Goal: Transaction & Acquisition: Purchase product/service

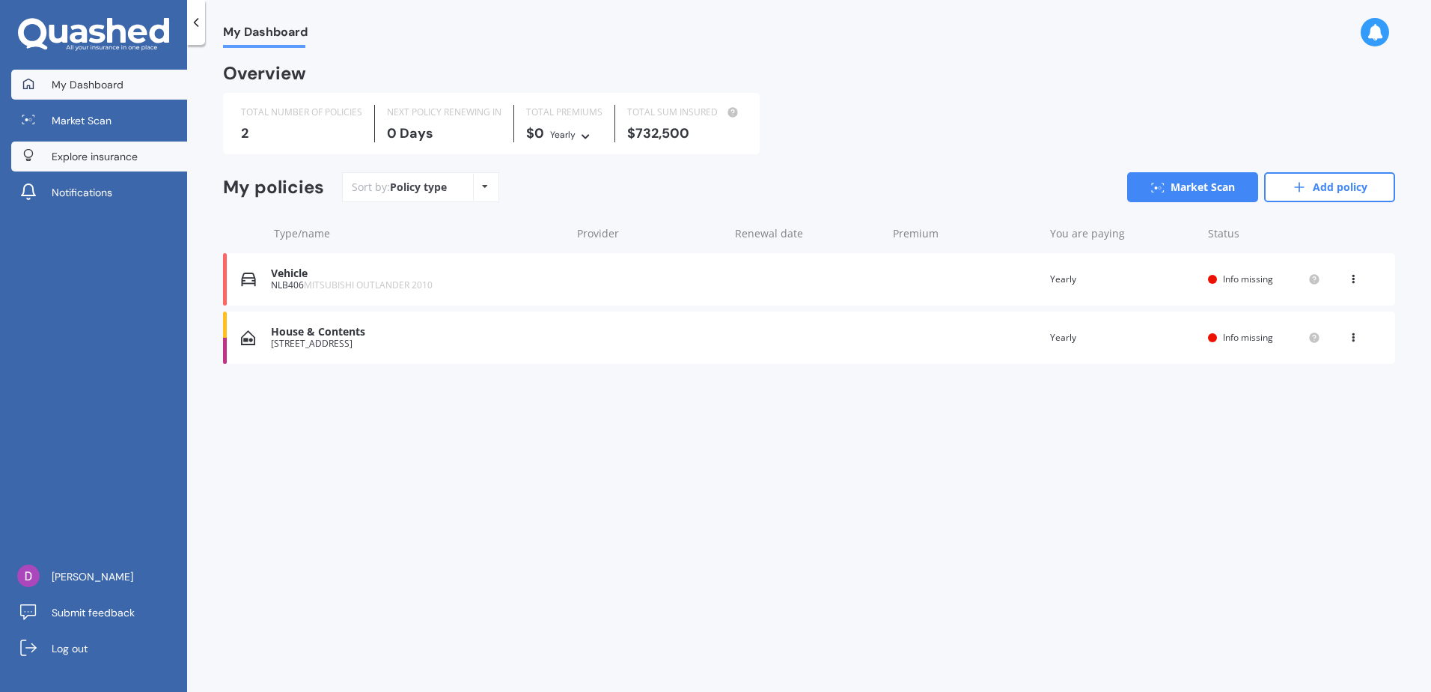
click at [138, 158] on link "Explore insurance" at bounding box center [99, 156] width 176 height 30
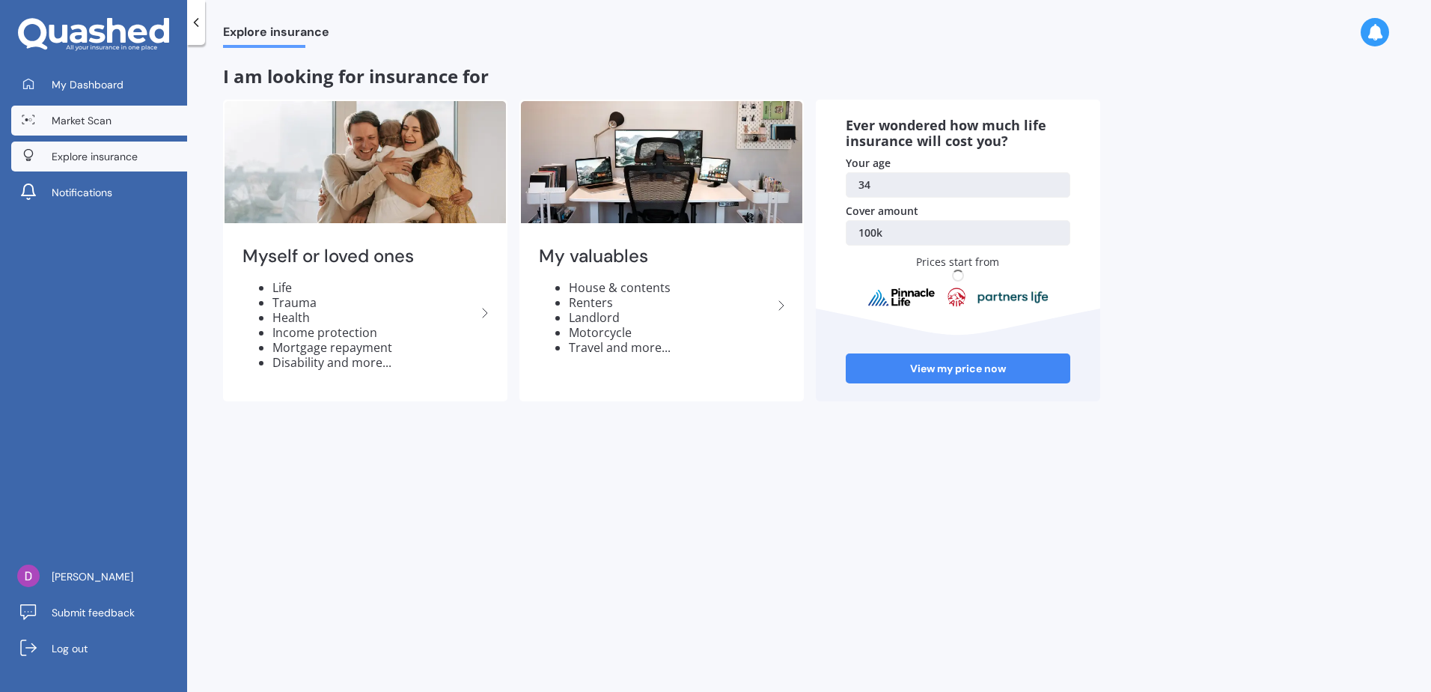
click at [131, 129] on link "Market Scan" at bounding box center [99, 121] width 176 height 30
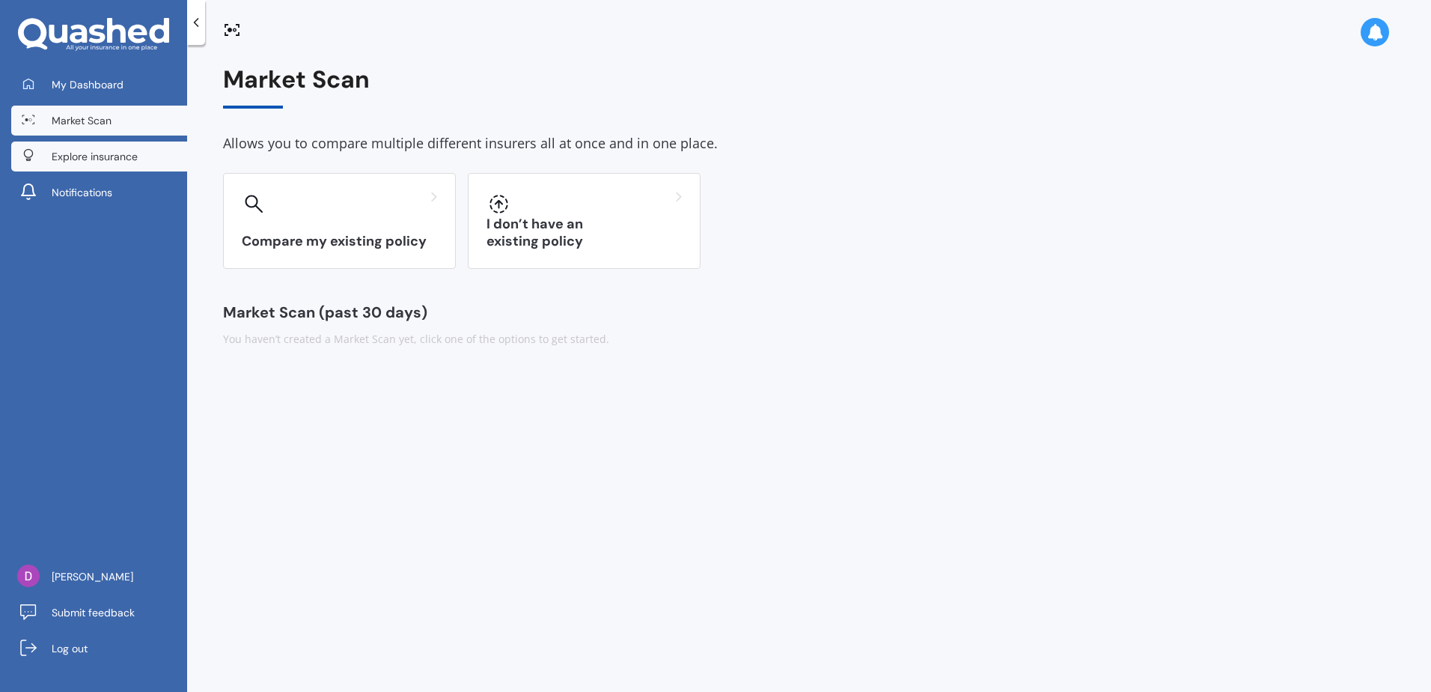
click at [124, 161] on span "Explore insurance" at bounding box center [95, 156] width 86 height 15
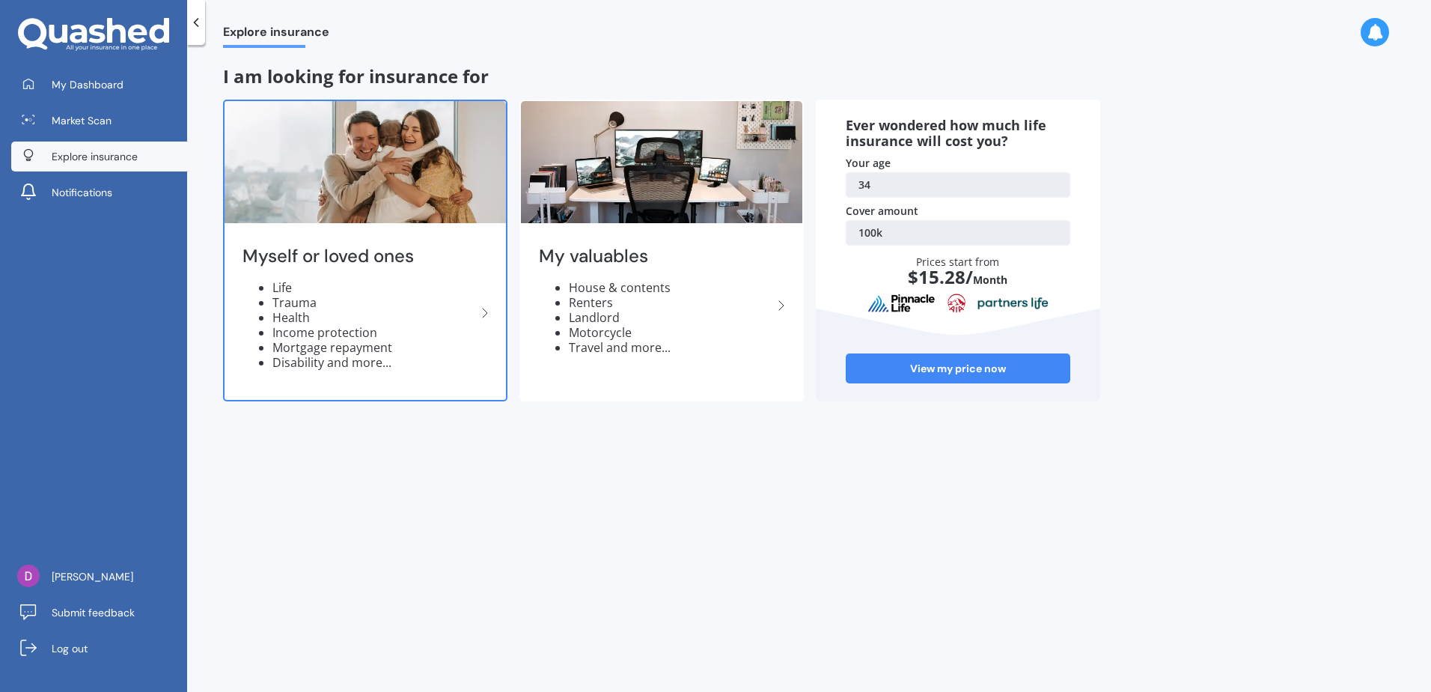
click at [448, 315] on li "Health" at bounding box center [374, 317] width 204 height 15
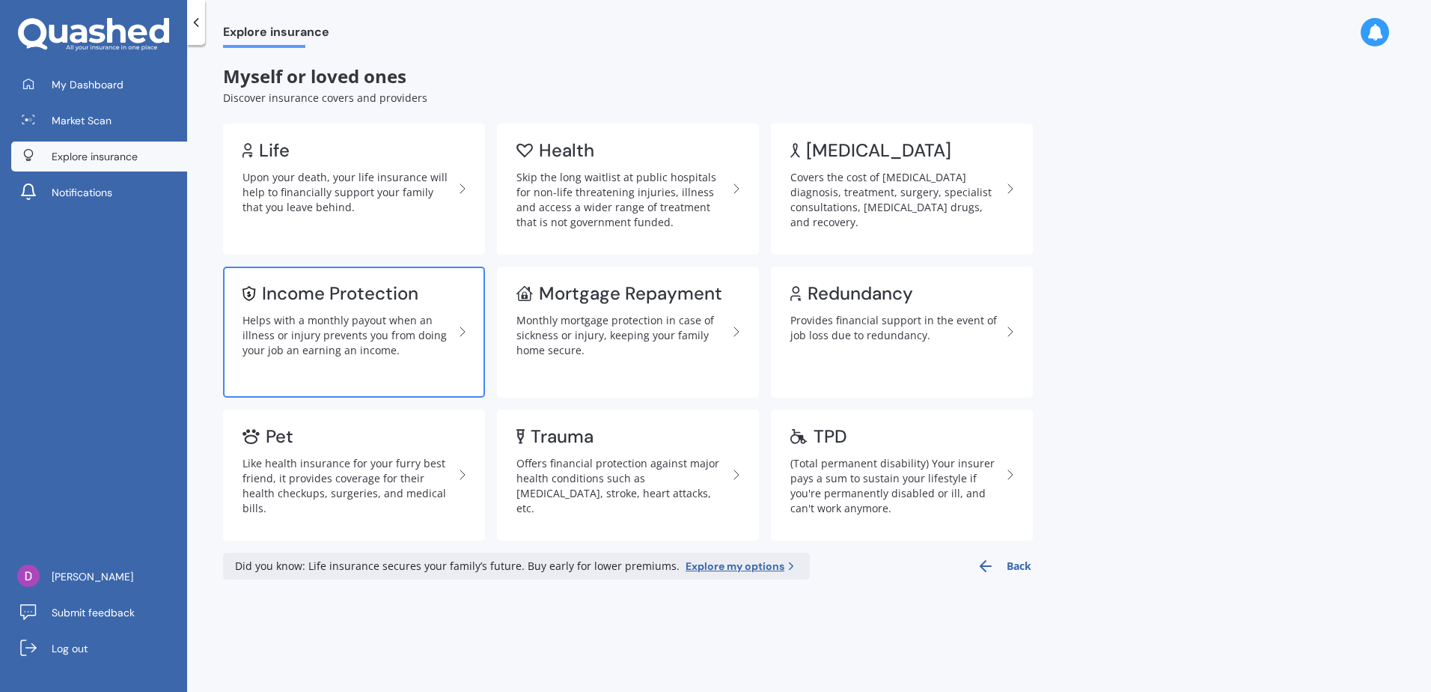
click at [405, 333] on div "Helps with a monthly payout when an illness or injury prevents you from doing y…" at bounding box center [348, 335] width 211 height 45
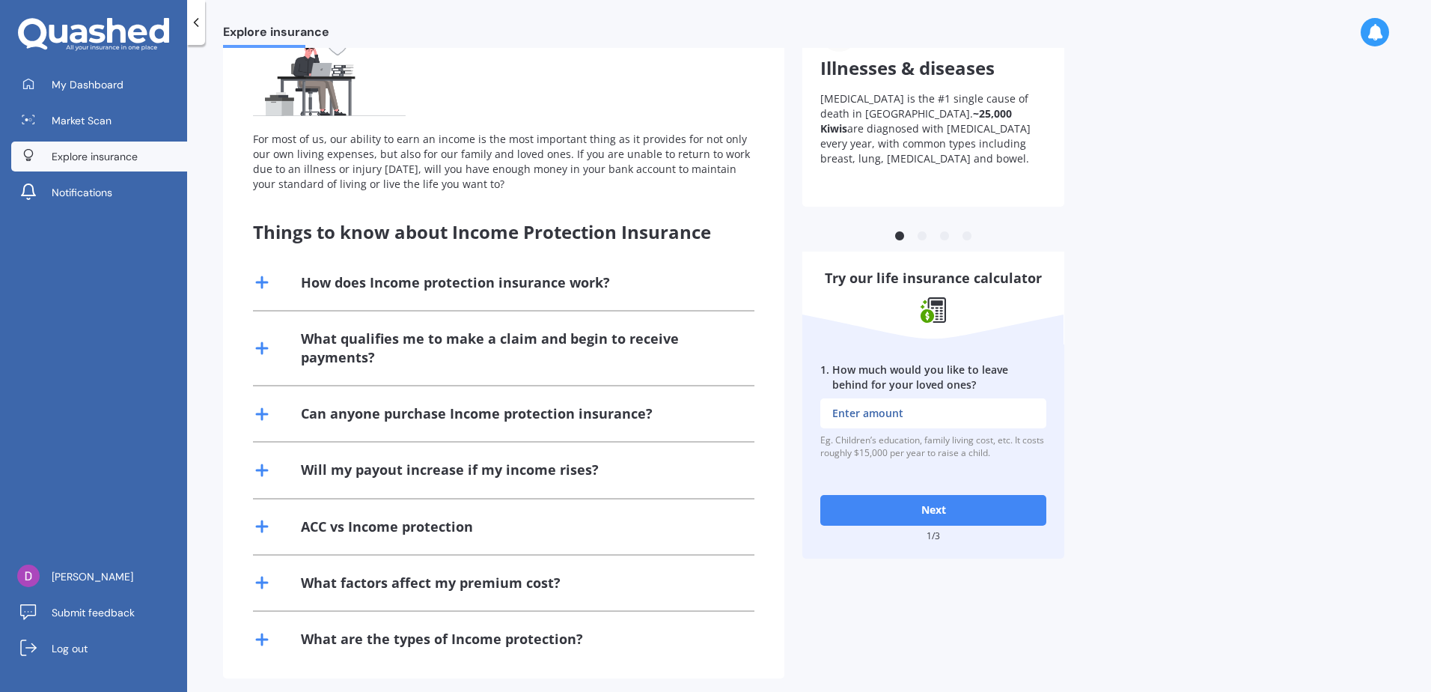
scroll to position [145, 0]
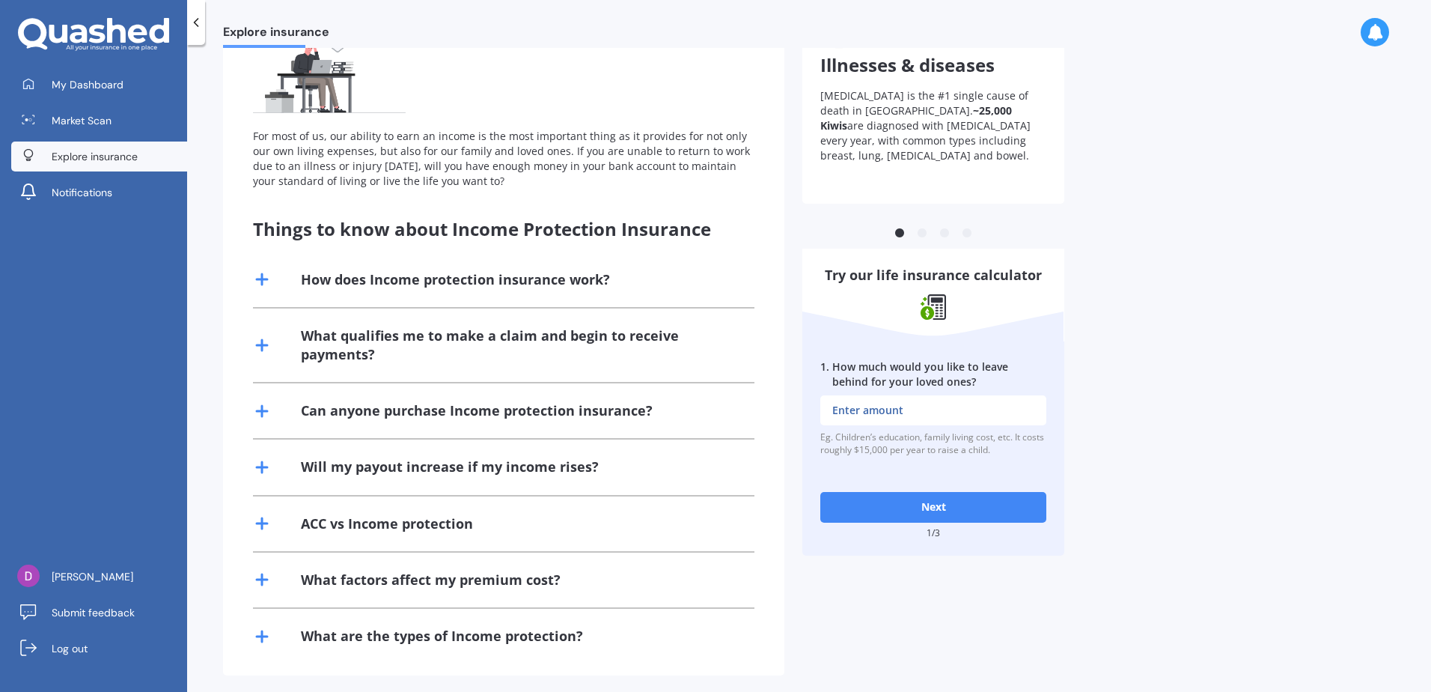
click at [453, 278] on div "How does Income protection insurance work?" at bounding box center [455, 279] width 309 height 19
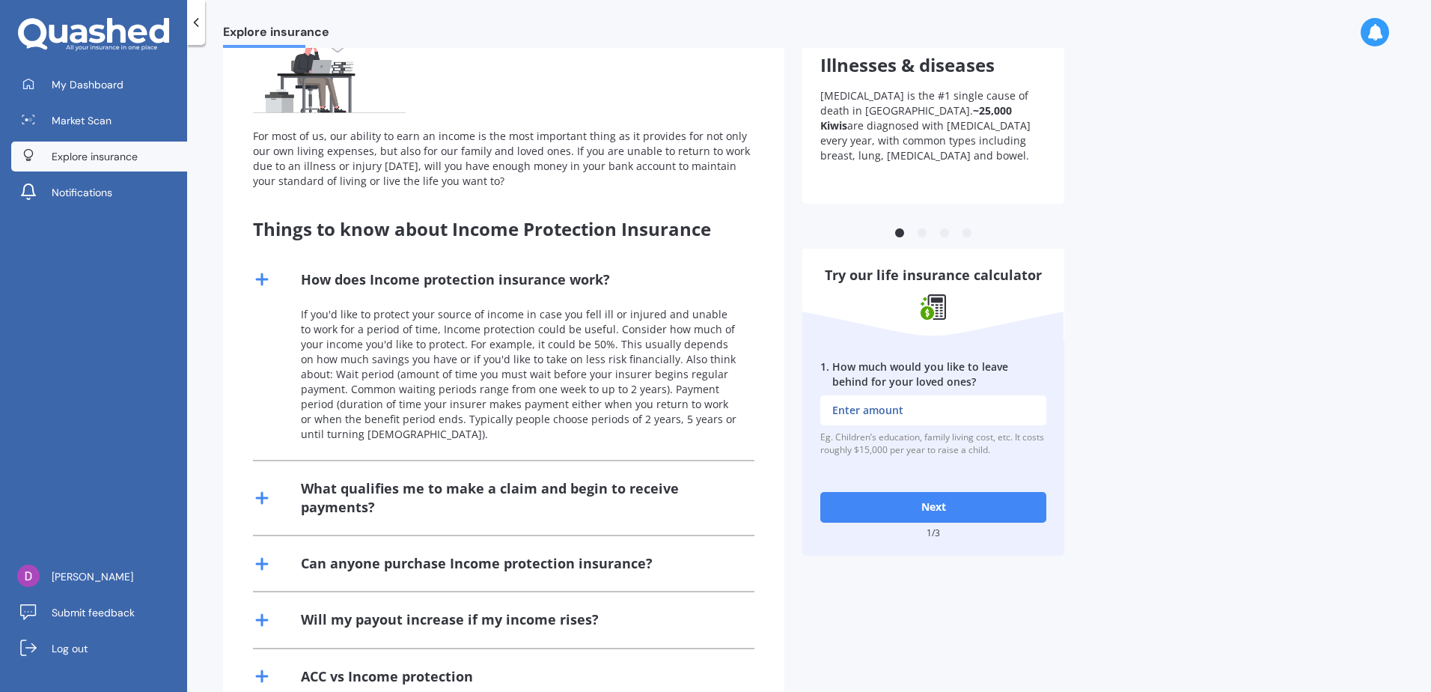
click at [264, 491] on icon at bounding box center [262, 498] width 18 height 18
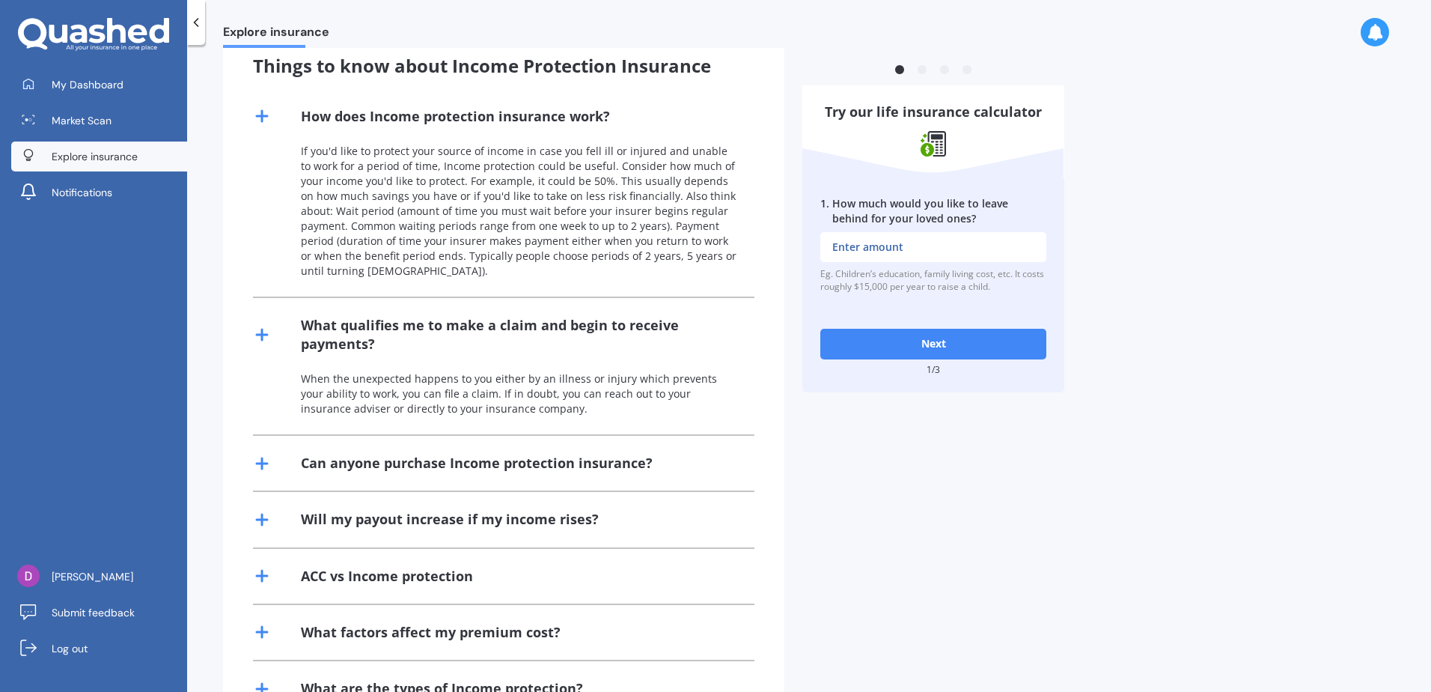
scroll to position [309, 0]
click at [264, 466] on icon at bounding box center [262, 463] width 18 height 18
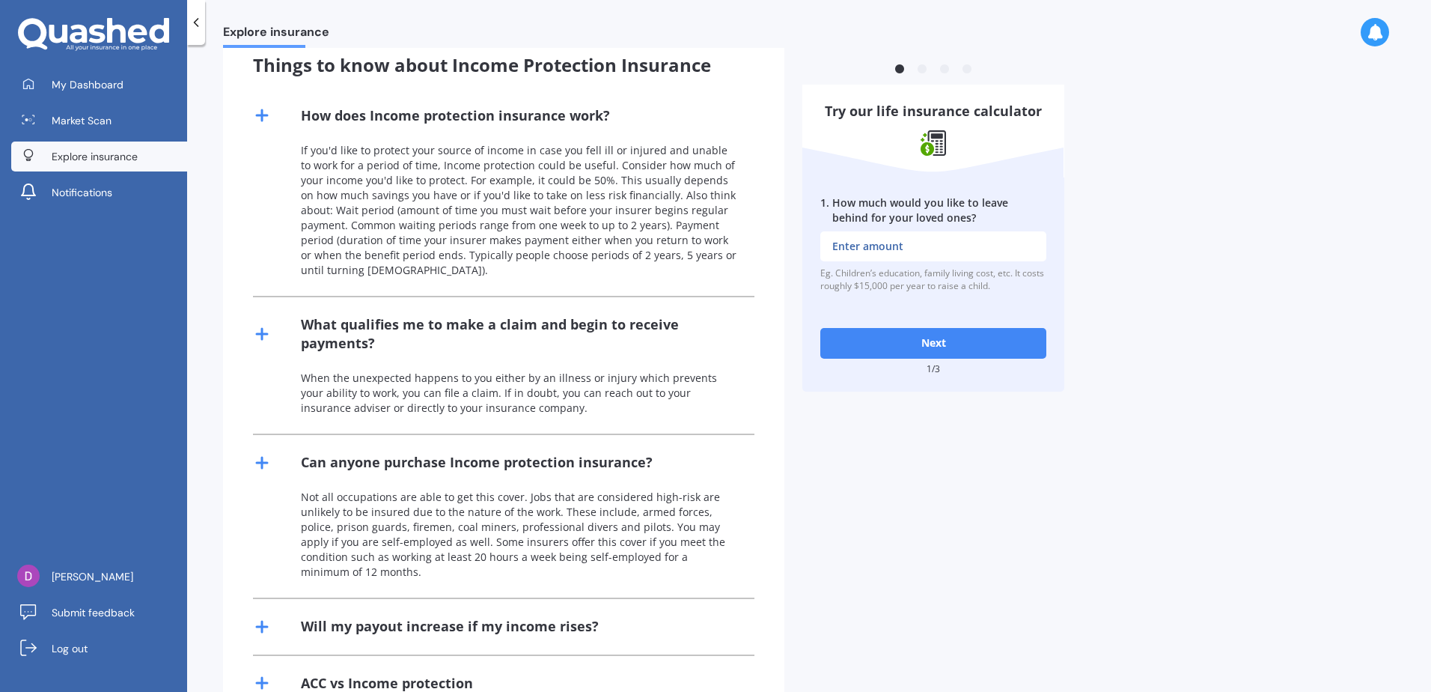
click at [270, 618] on icon at bounding box center [262, 627] width 18 height 18
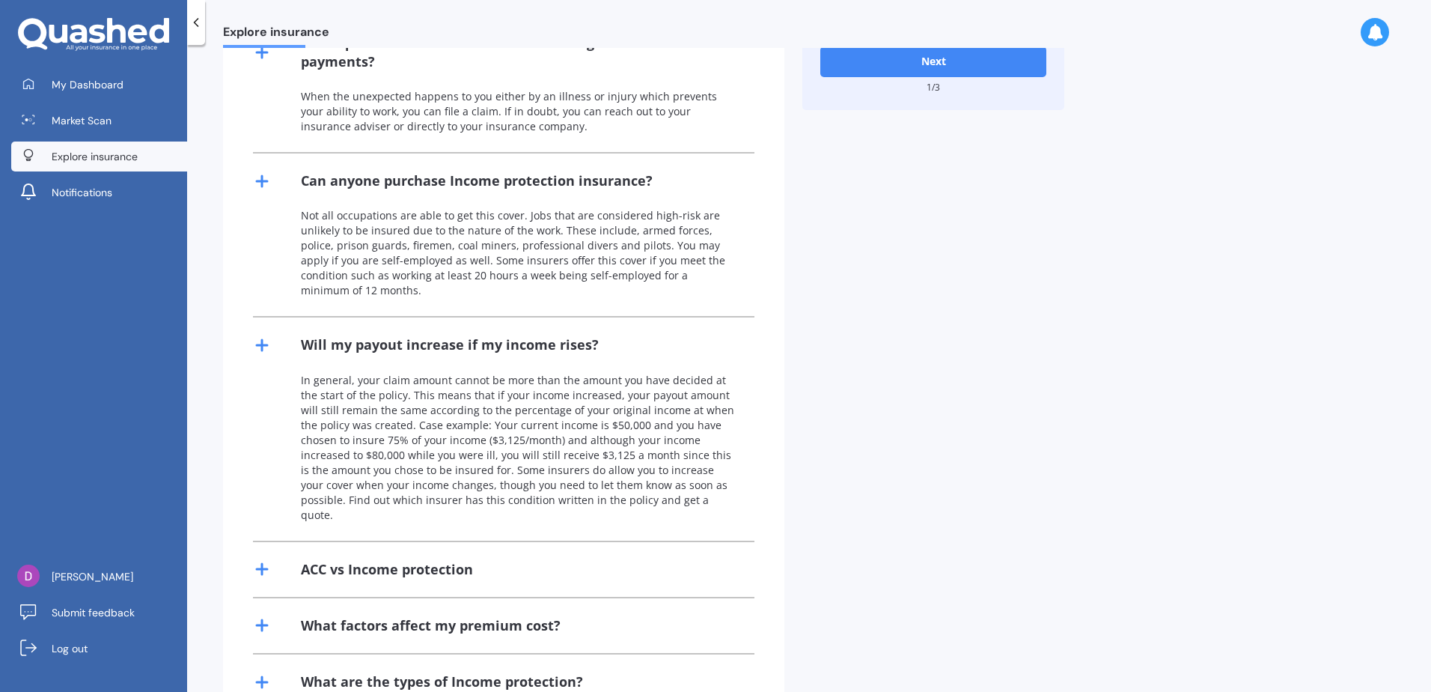
scroll to position [617, 0]
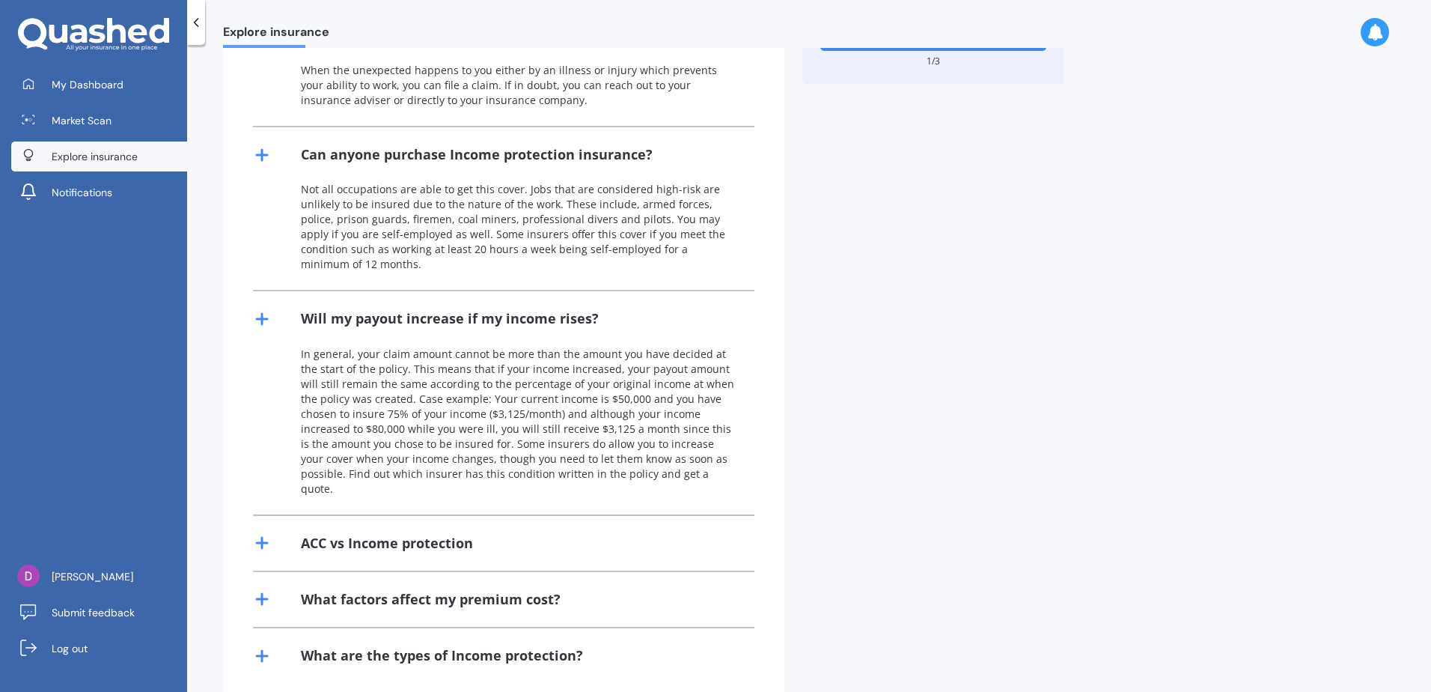
click at [424, 534] on div "ACC vs Income protection" at bounding box center [387, 543] width 172 height 19
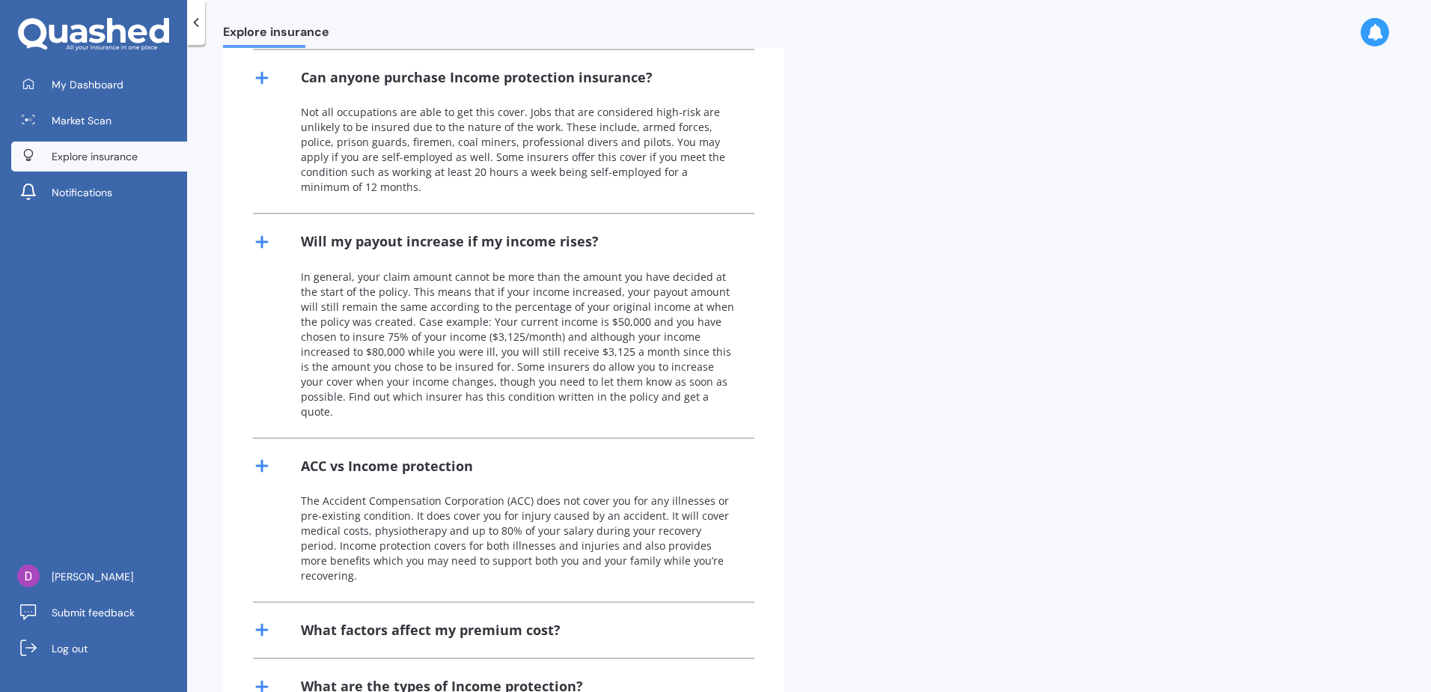
scroll to position [710, 0]
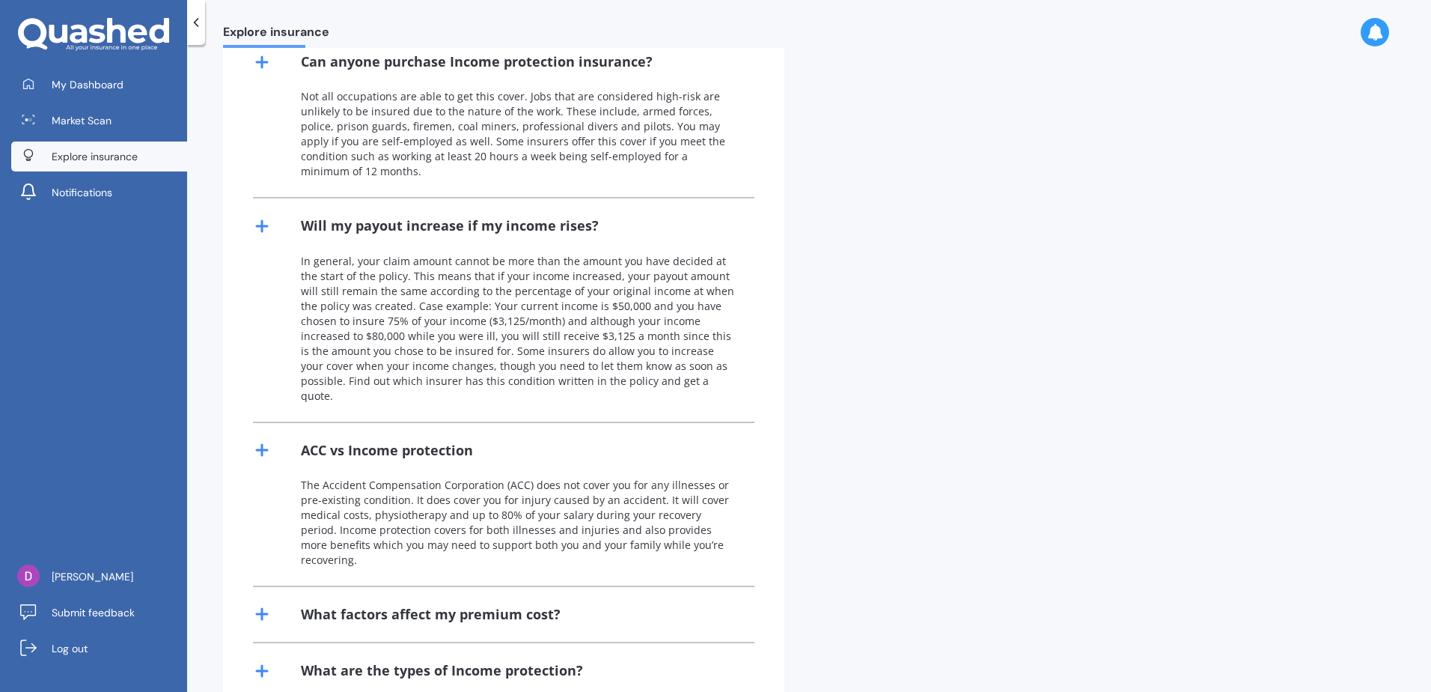
click at [456, 605] on div "What factors affect my premium cost?" at bounding box center [431, 614] width 260 height 19
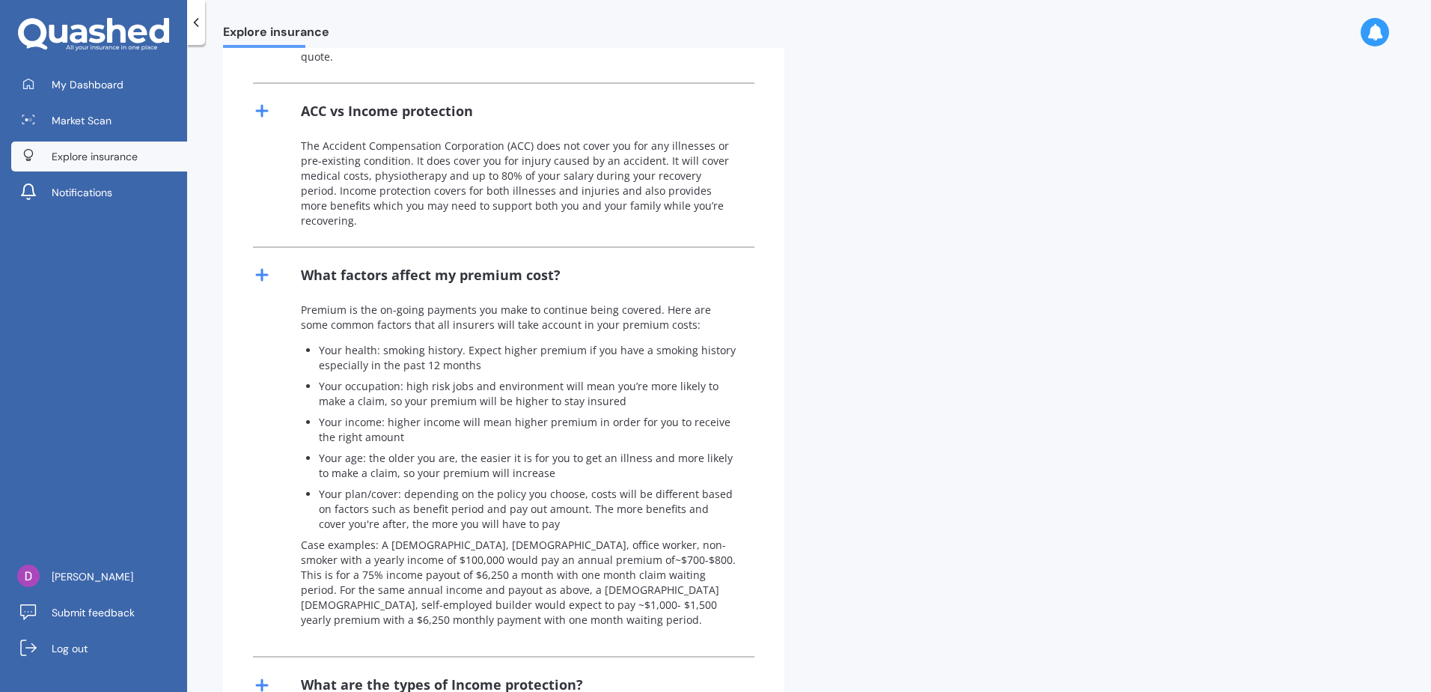
scroll to position [1063, 0]
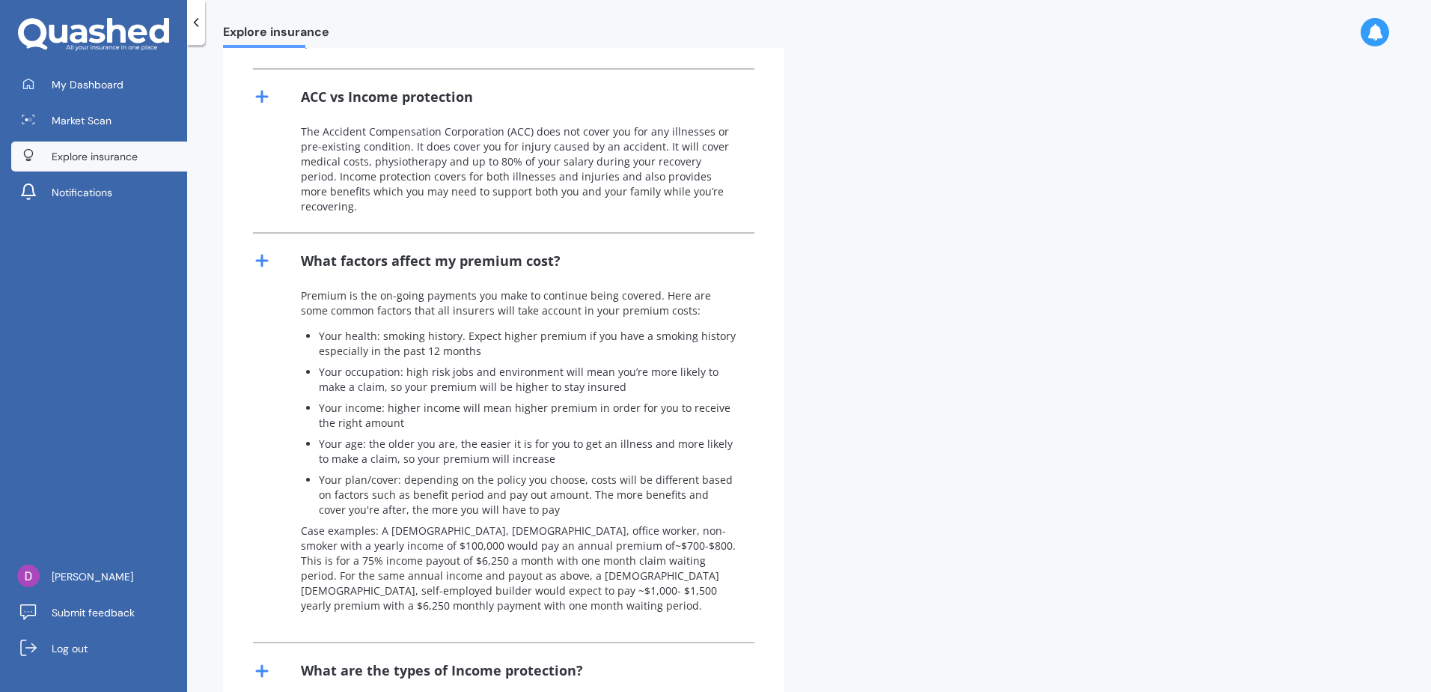
click at [532, 661] on div "What are the types of Income protection?" at bounding box center [442, 670] width 282 height 19
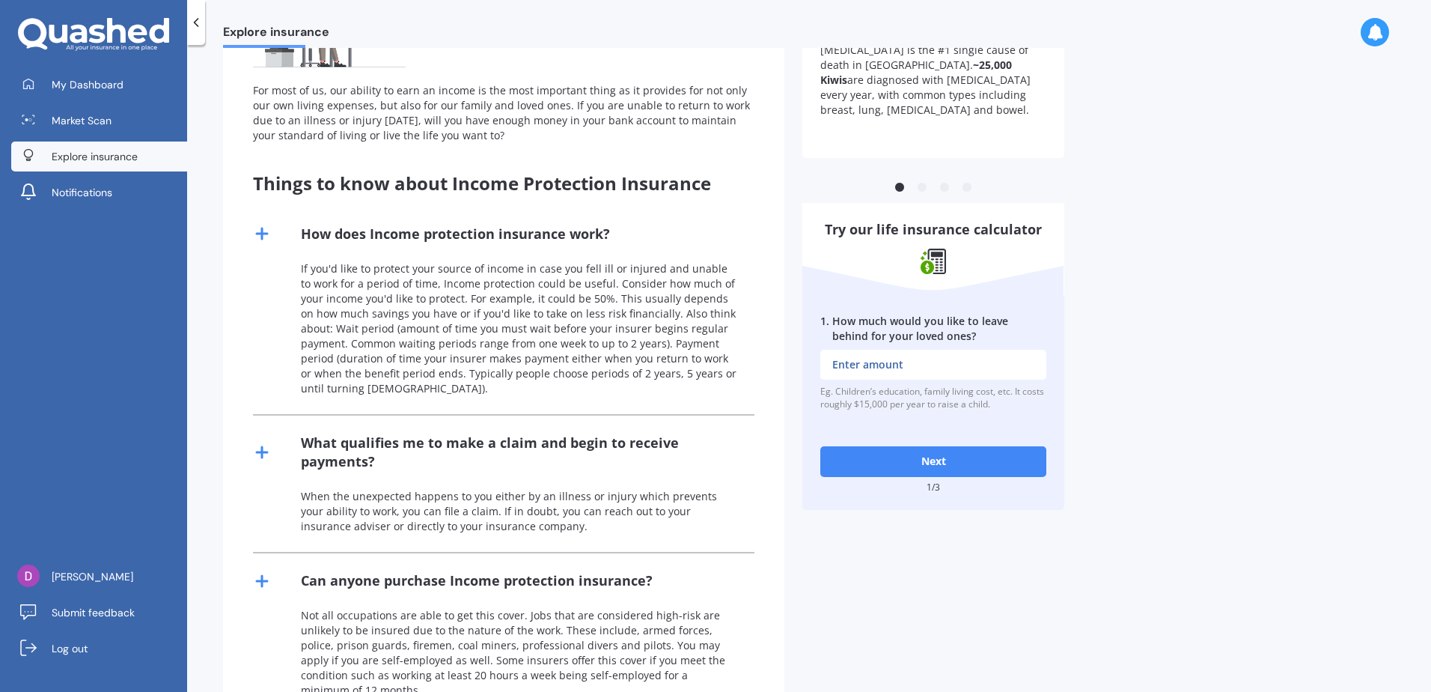
scroll to position [0, 0]
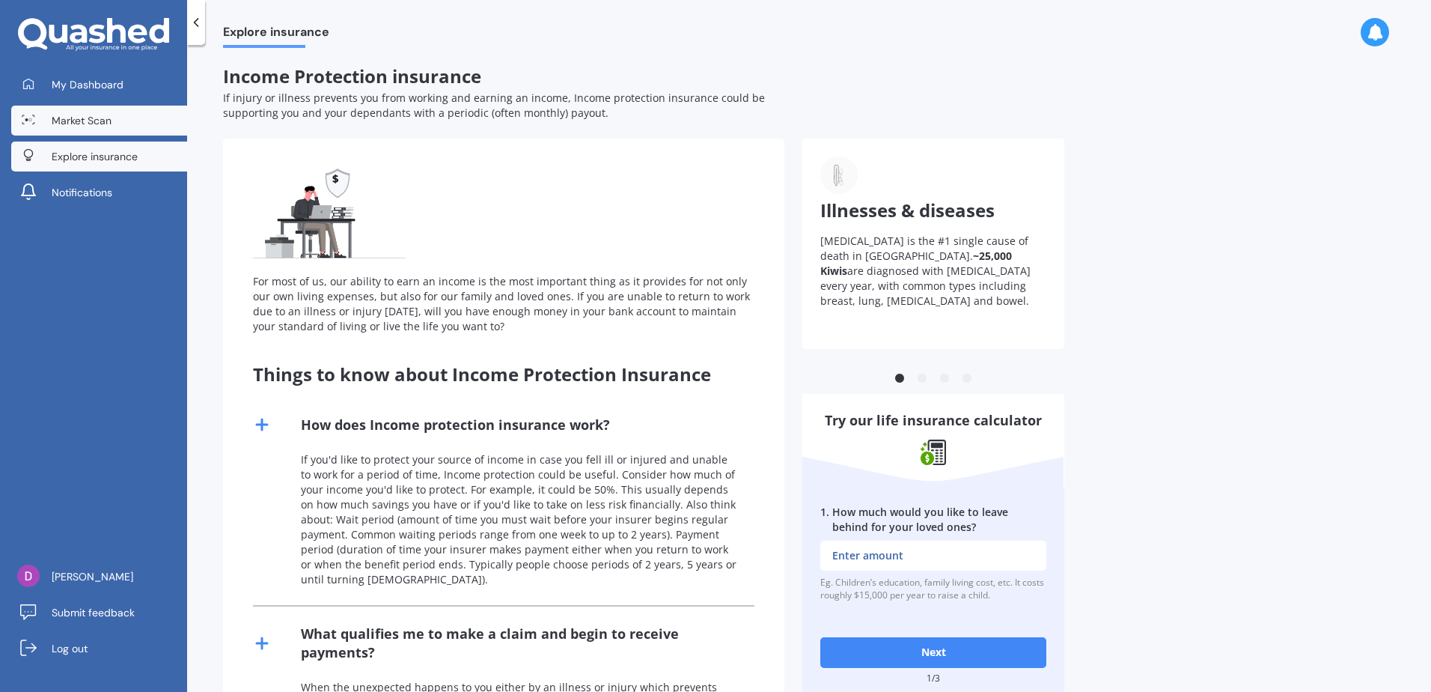
click at [85, 124] on span "Market Scan" at bounding box center [82, 120] width 60 height 15
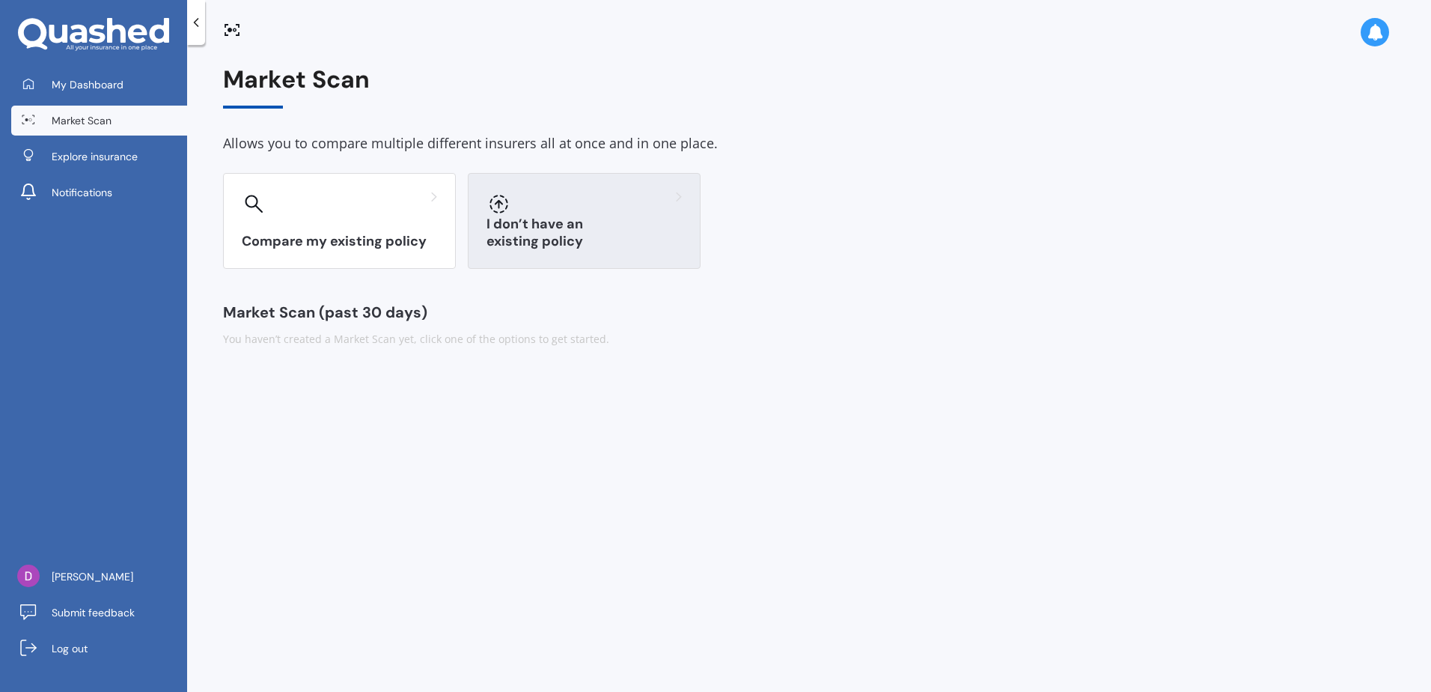
click at [576, 218] on div "I don’t have an existing policy" at bounding box center [584, 221] width 233 height 96
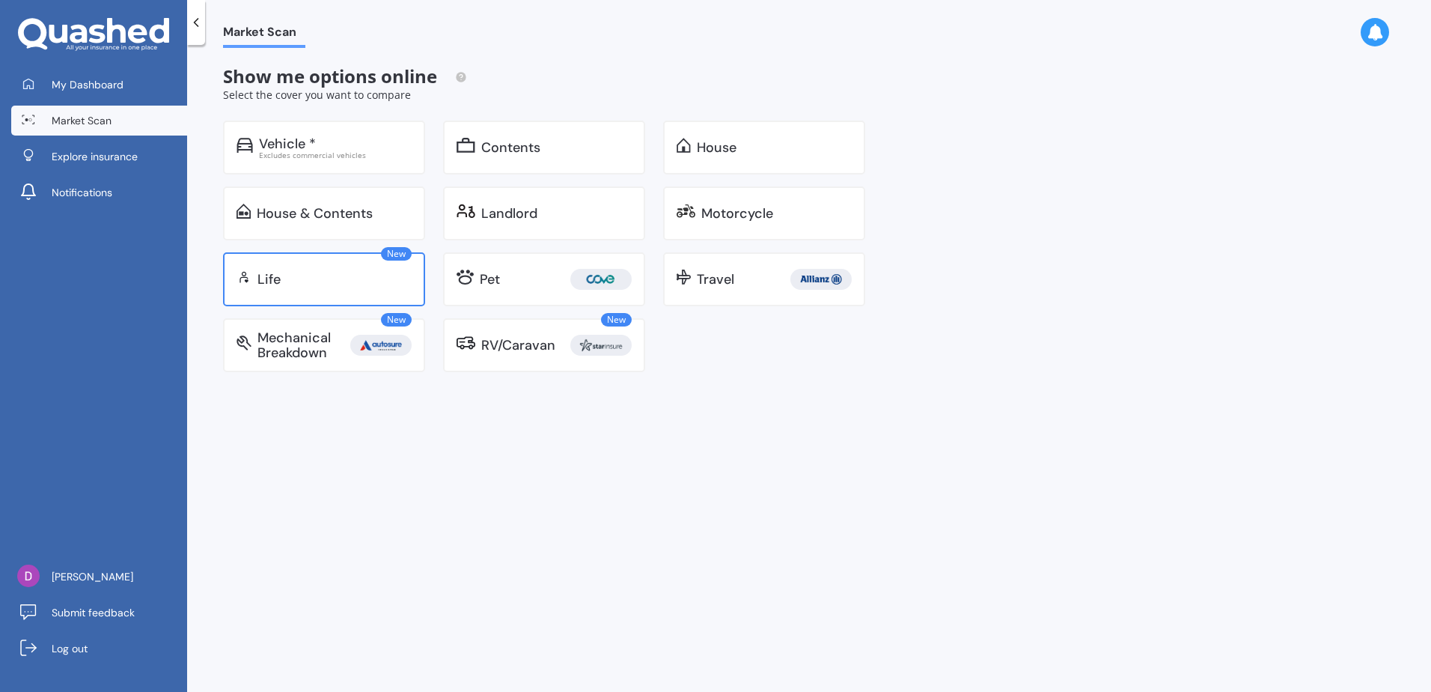
click at [360, 279] on div "Life" at bounding box center [335, 279] width 154 height 15
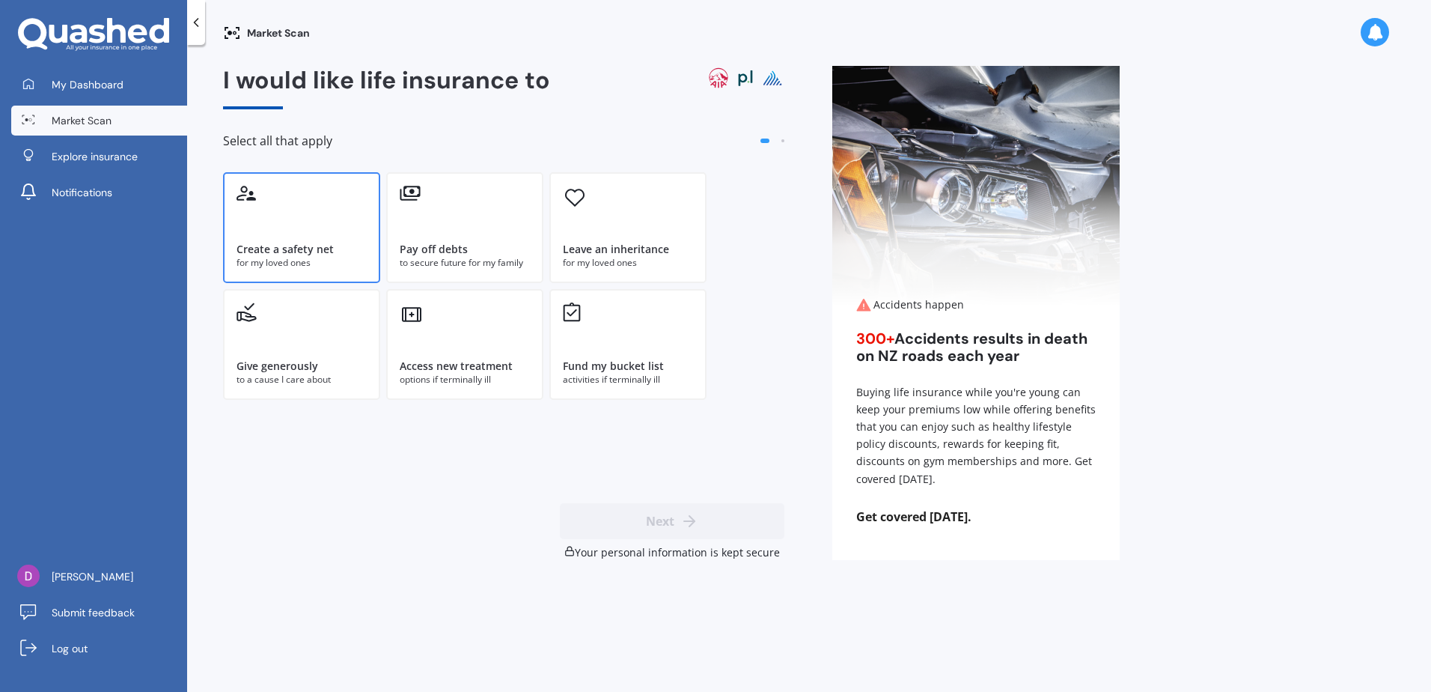
click at [326, 232] on div "Create a safety net for my loved ones" at bounding box center [301, 227] width 157 height 111
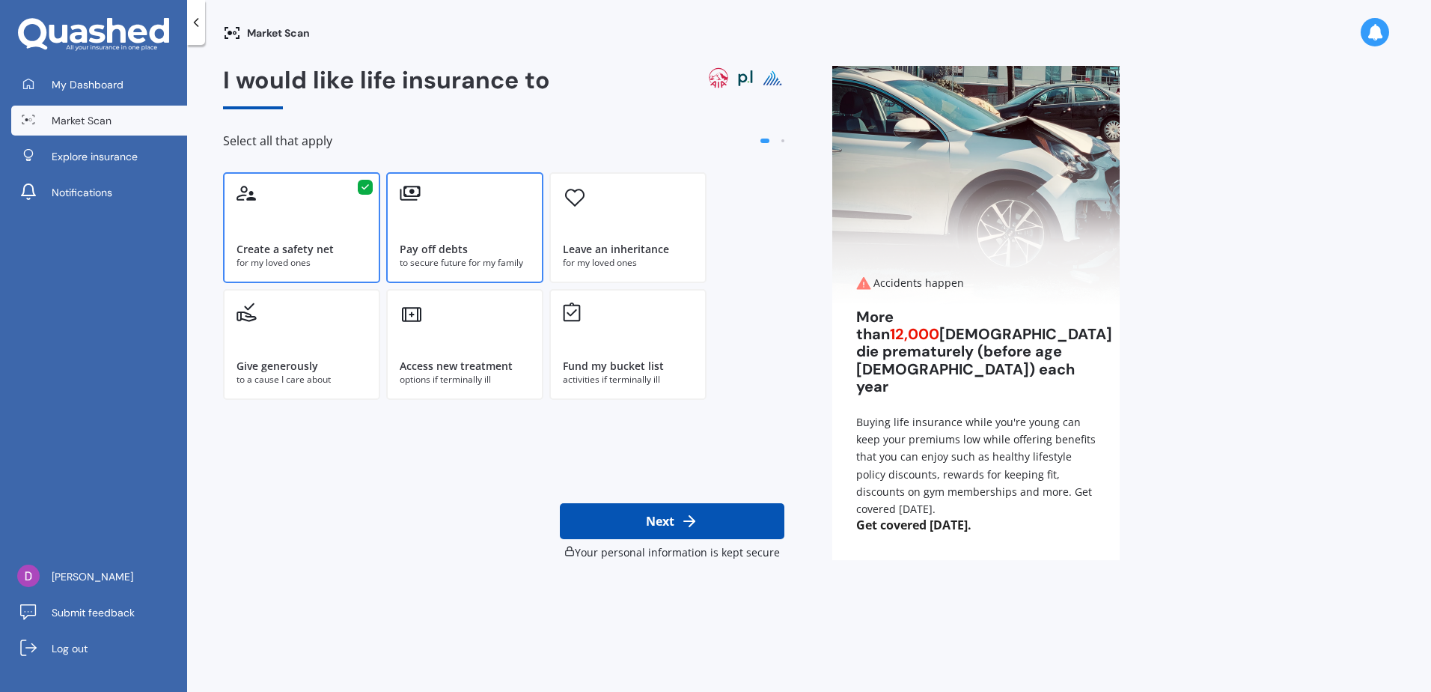
click at [492, 240] on div "Pay off debts to secure future for my family" at bounding box center [464, 227] width 157 height 111
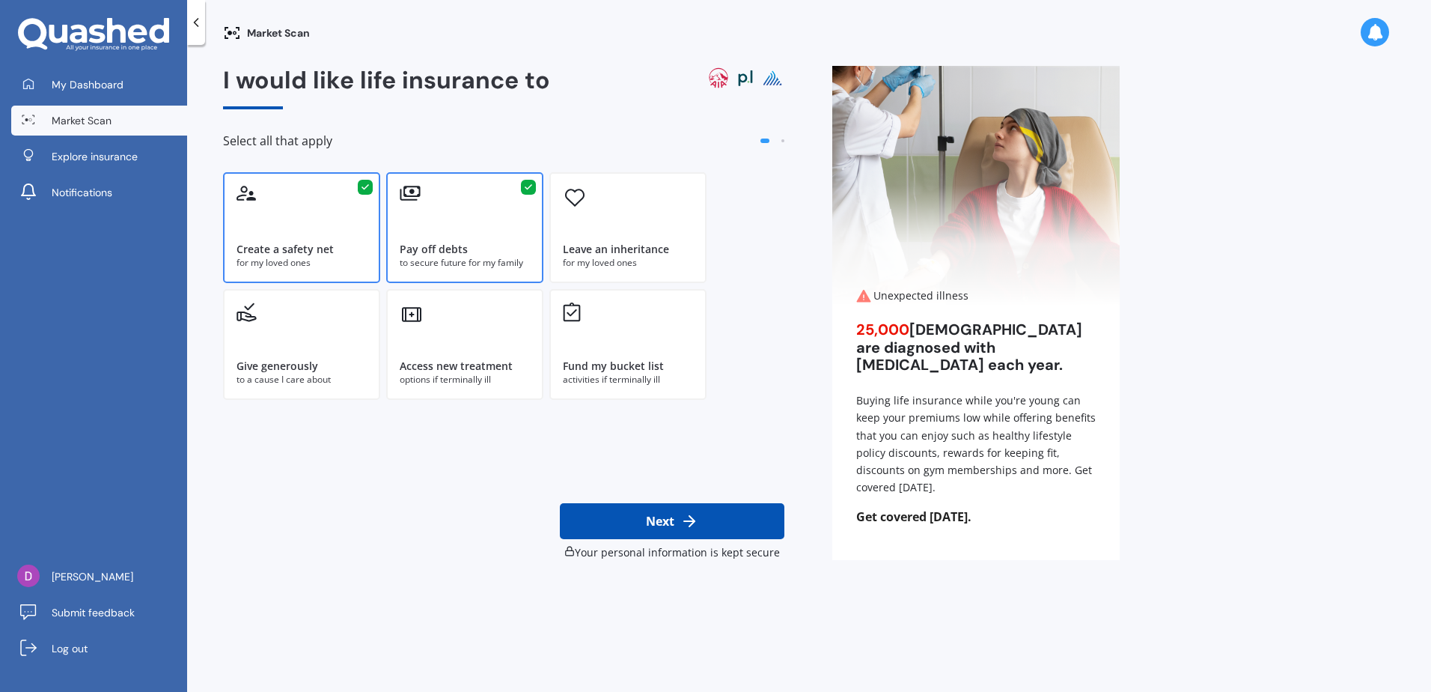
click at [633, 527] on button "Next" at bounding box center [672, 521] width 225 height 36
select select "05"
select select "02"
select select "1991"
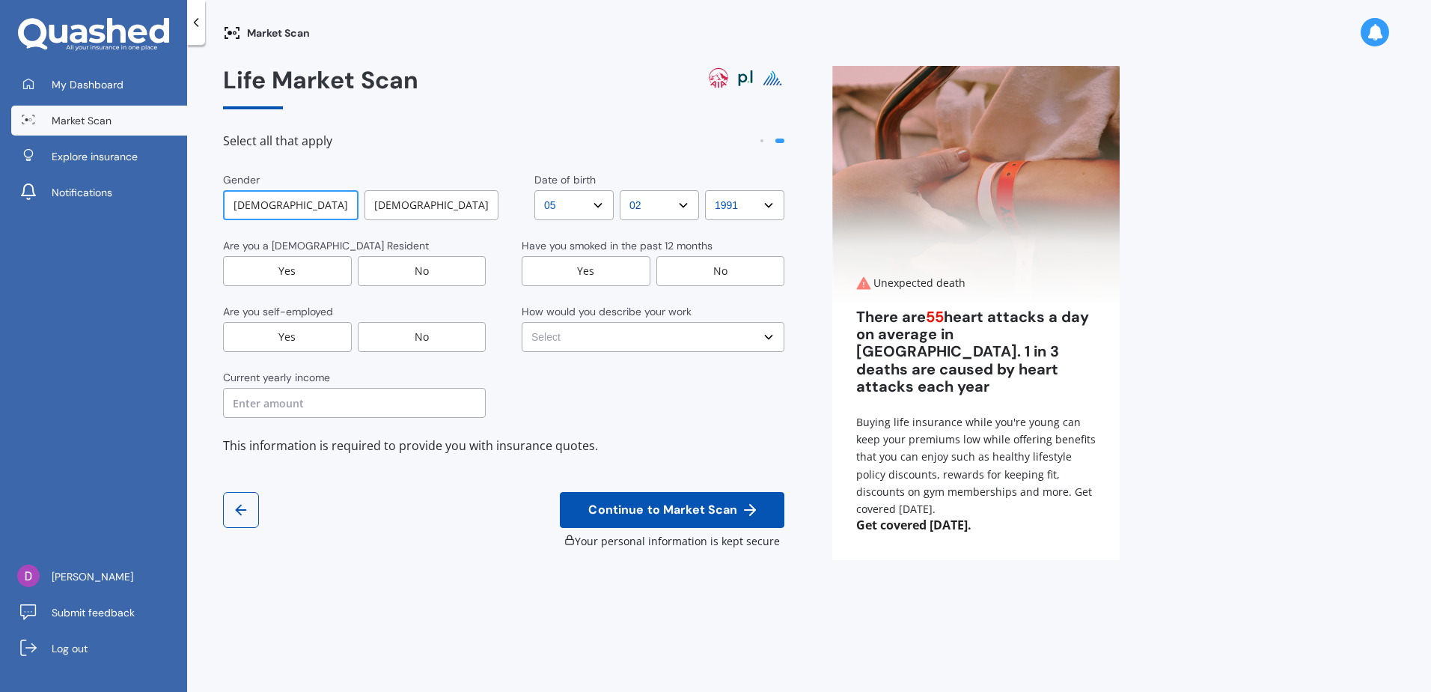
click at [579, 281] on div "Yes" at bounding box center [586, 271] width 129 height 30
click at [290, 278] on div "Yes" at bounding box center [287, 271] width 129 height 30
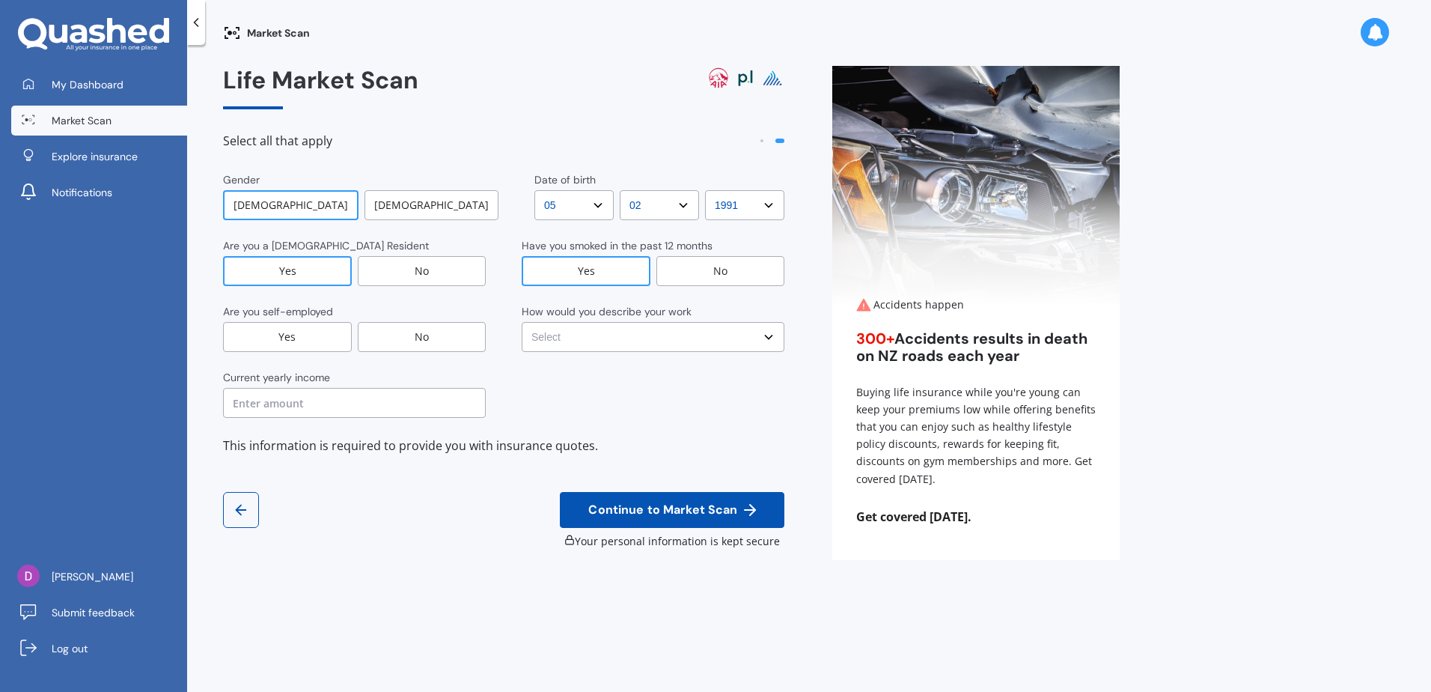
click at [422, 344] on div "No" at bounding box center [422, 337] width 129 height 30
click at [643, 327] on select "Select No manual work e.g. lawyer, consultant, engineer Light manual work [PERS…" at bounding box center [653, 337] width 263 height 30
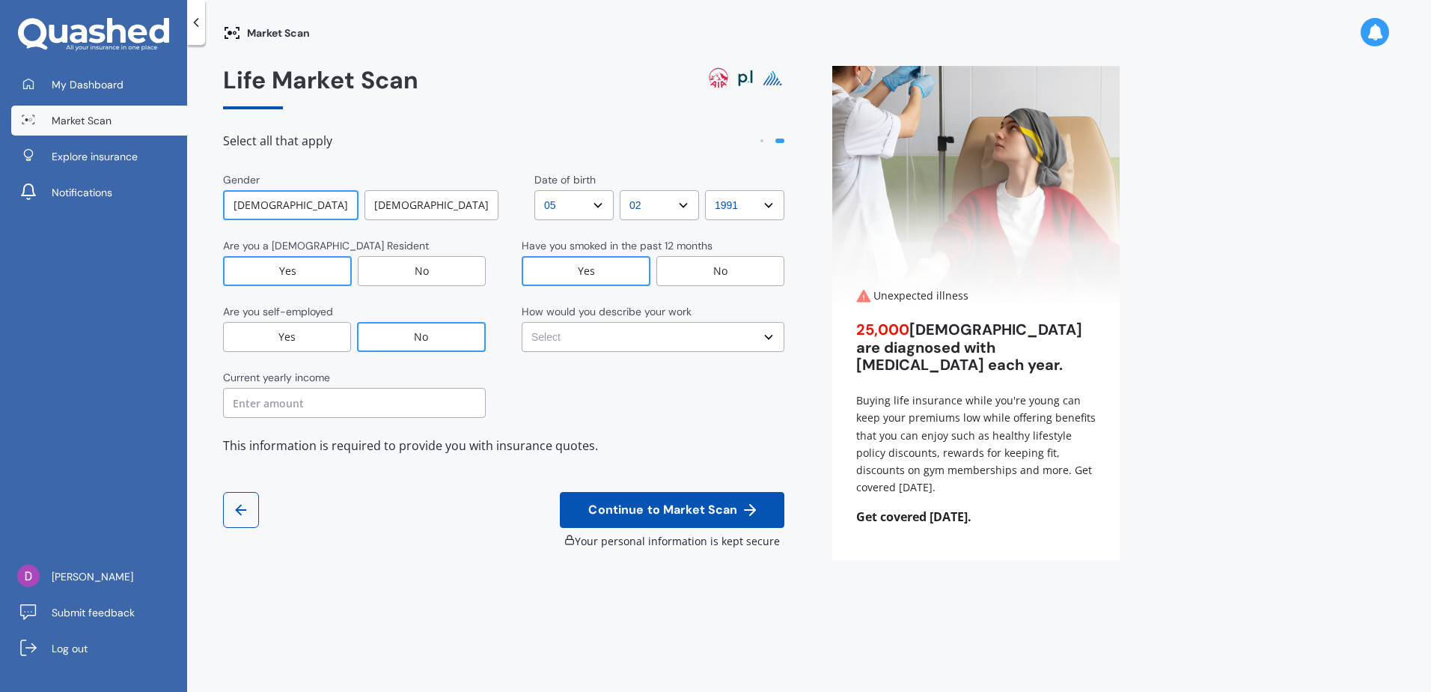
select select "No manual work e.g. lawyer, consultant, engineer"
click at [522, 322] on select "Select No manual work e.g. lawyer, consultant, engineer Light manual work [PERS…" at bounding box center [653, 337] width 263 height 30
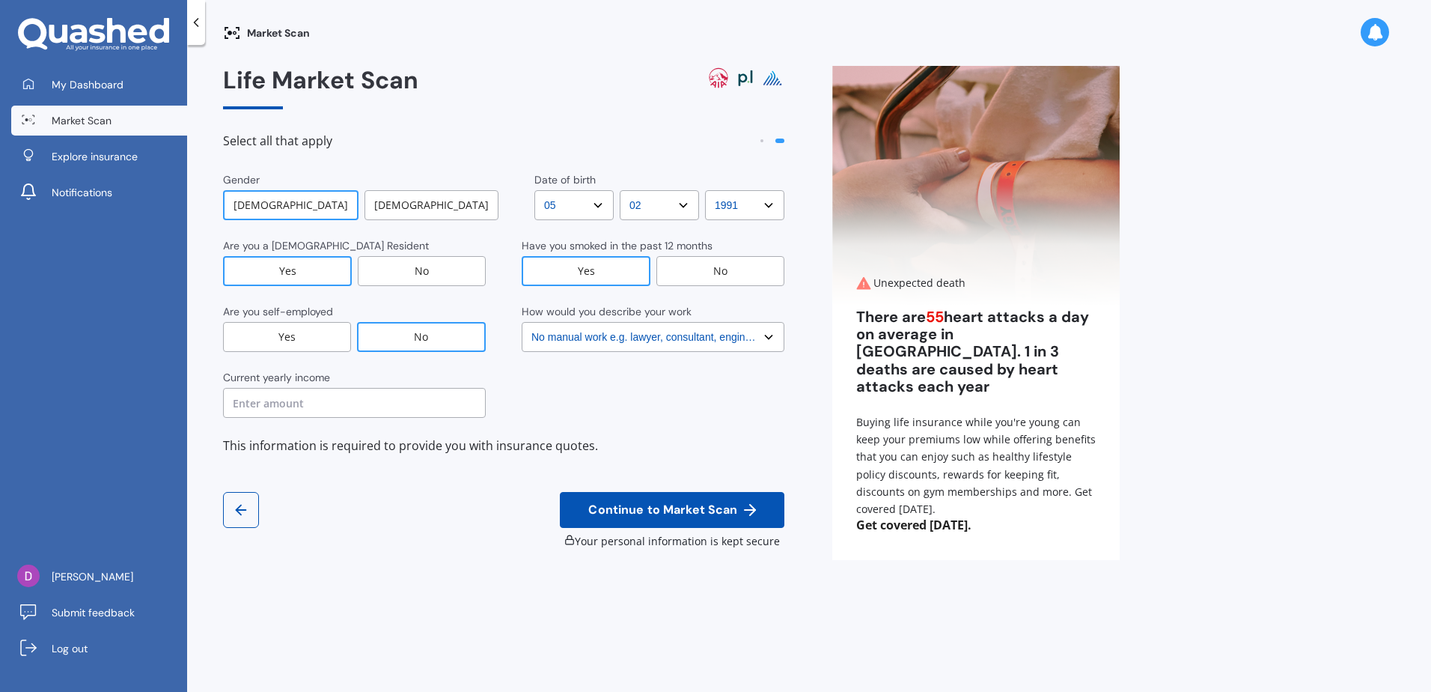
click at [424, 409] on input "text" at bounding box center [354, 403] width 263 height 30
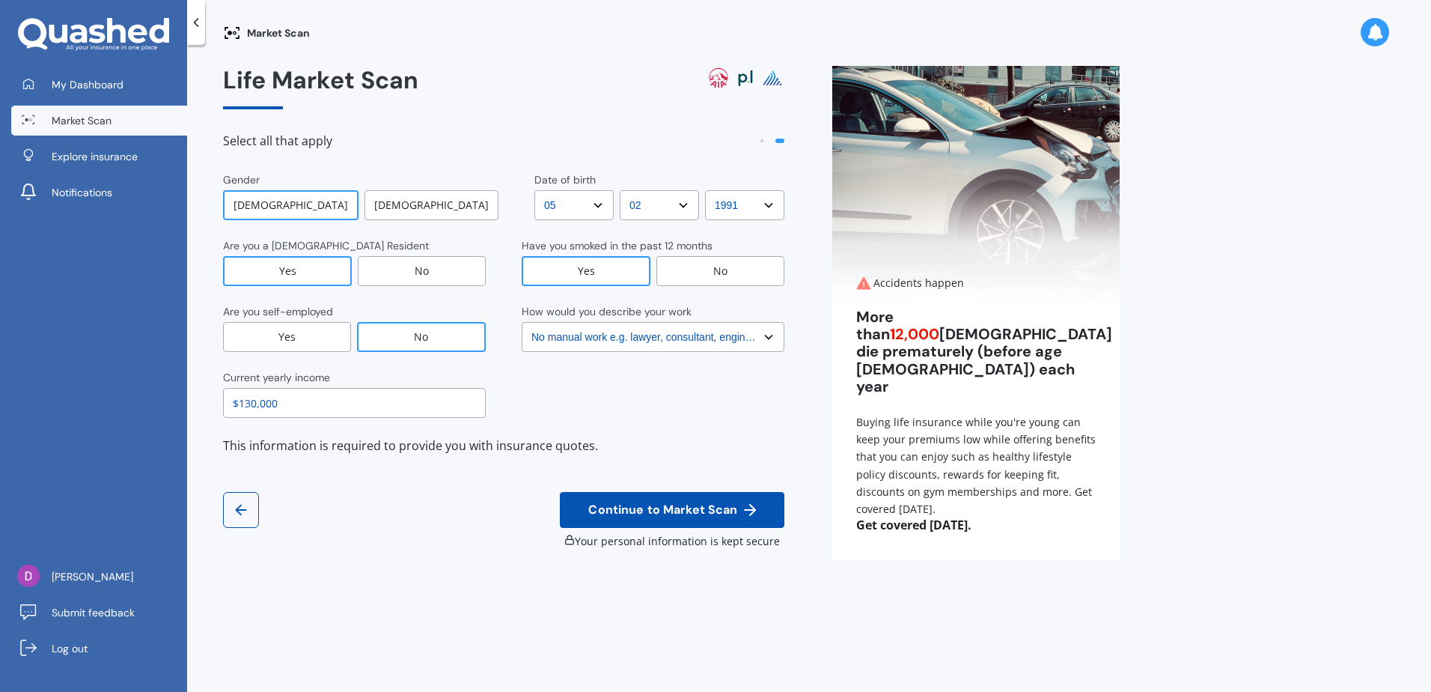
type input "$130,000"
click at [645, 517] on button "Continue to Market Scan" at bounding box center [672, 510] width 225 height 36
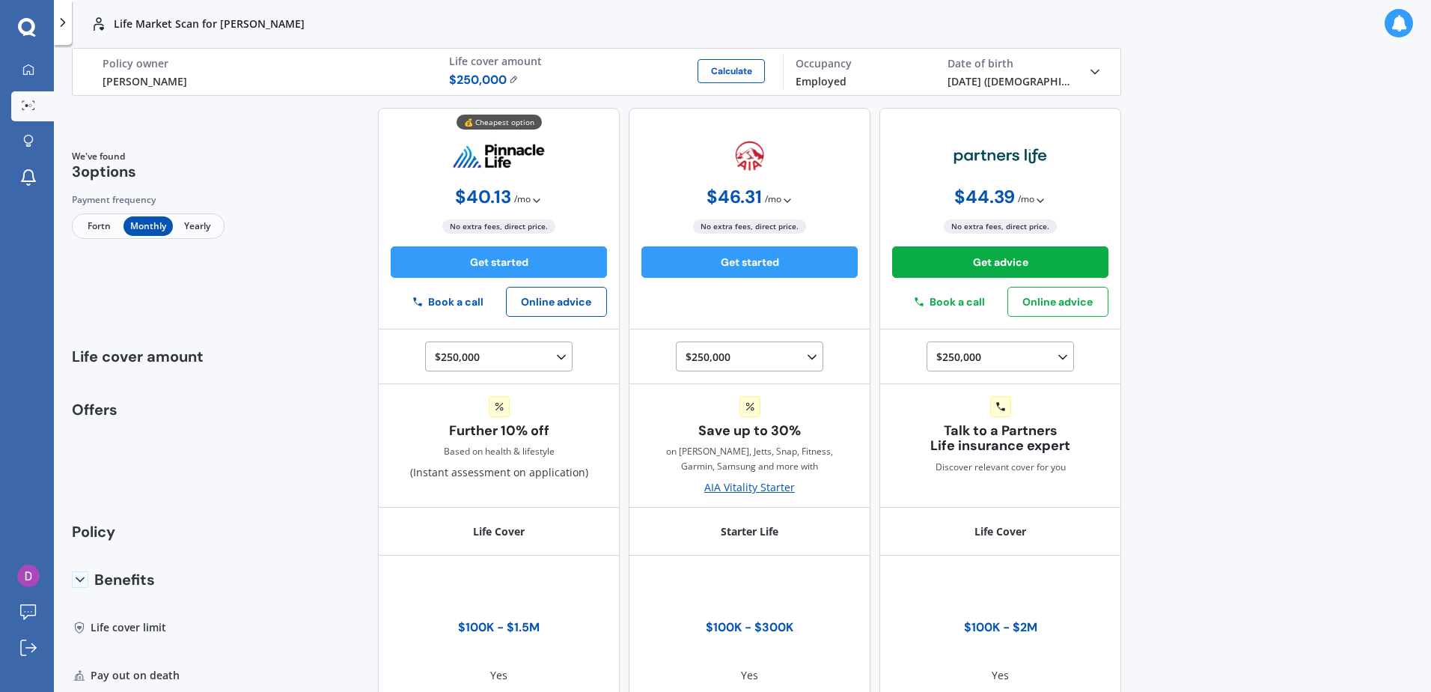
click at [512, 82] on img at bounding box center [514, 79] width 10 height 9
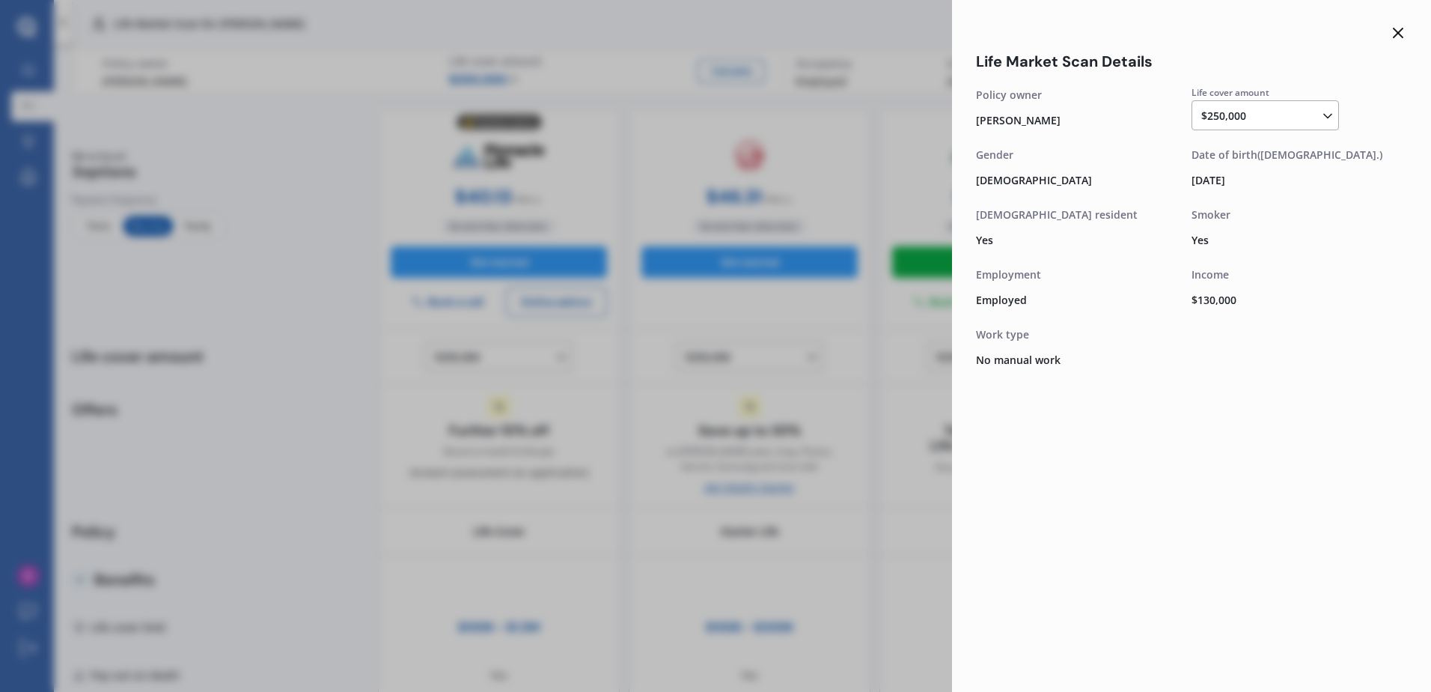
click at [1295, 109] on div "$250,000 $100,000 $150,000 $200,000 $250,000 $300,000 $350,000 $400,000 $500,00…" at bounding box center [1269, 116] width 134 height 18
click at [1279, 254] on div "$300,000" at bounding box center [1268, 252] width 133 height 27
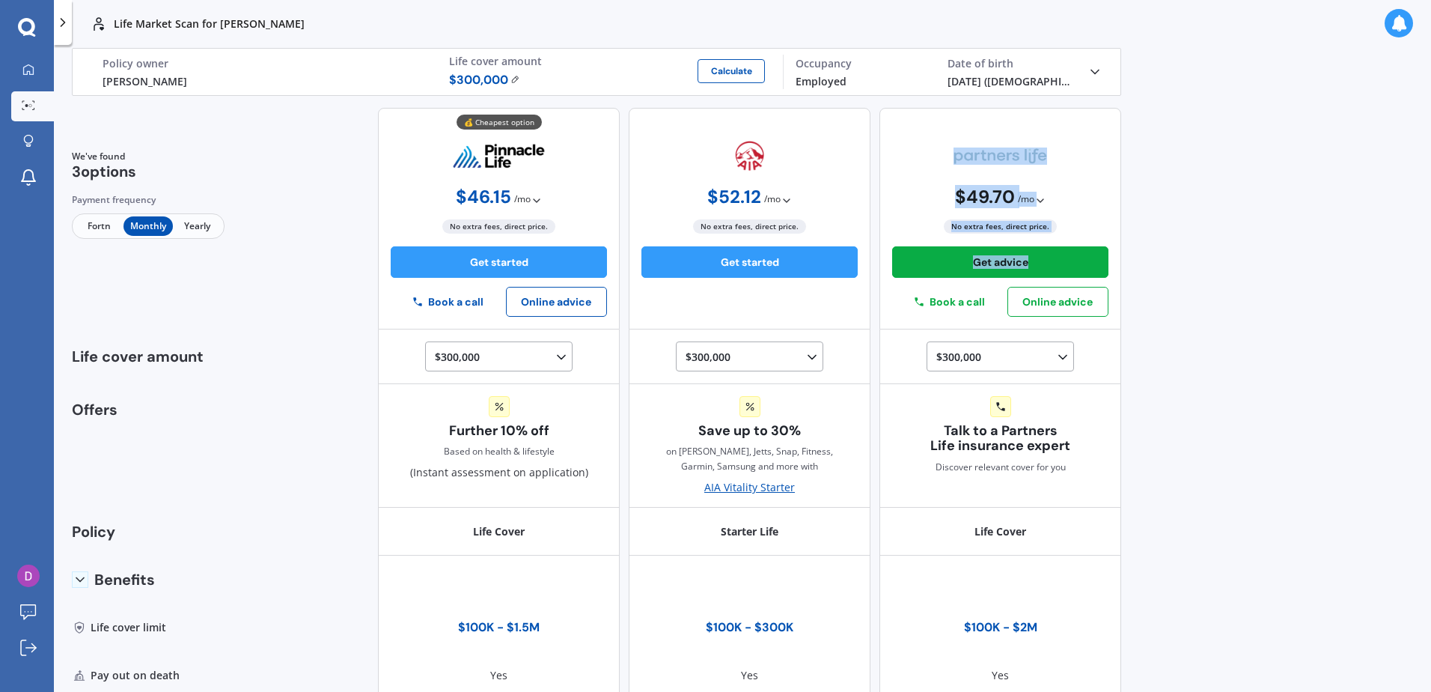
drag, startPoint x: 1133, startPoint y: 144, endPoint x: 1136, endPoint y: 166, distance: 21.8
click at [1136, 166] on div "Life Market Scan for [PERSON_NAME] Life Market Scan for [PERSON_NAME] Life [PER…" at bounding box center [742, 346] width 1377 height 692
drag, startPoint x: 1136, startPoint y: 166, endPoint x: 1180, endPoint y: 246, distance: 90.8
click at [1180, 246] on div "Life Market Scan for [PERSON_NAME] Life Market Scan for [PERSON_NAME] Life [PER…" at bounding box center [742, 346] width 1377 height 692
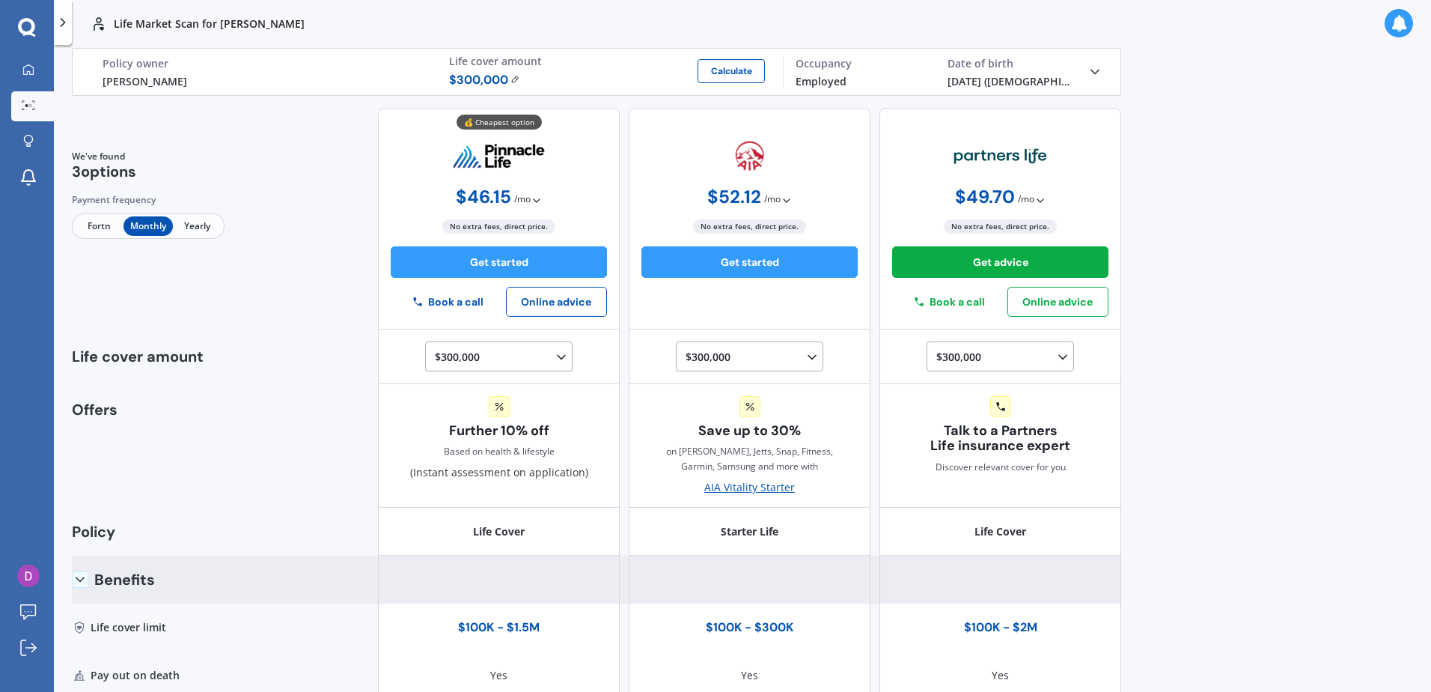
click at [81, 574] on icon at bounding box center [80, 579] width 15 height 15
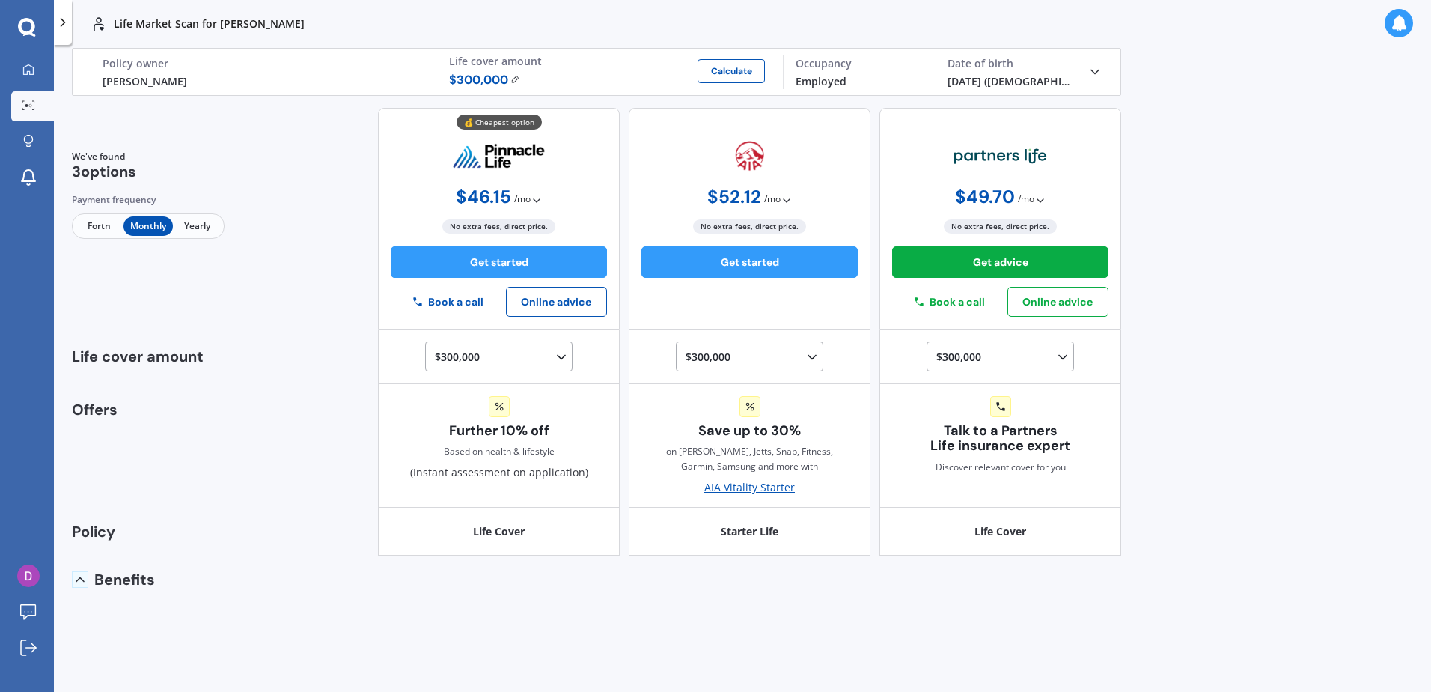
click at [81, 574] on icon at bounding box center [80, 579] width 15 height 15
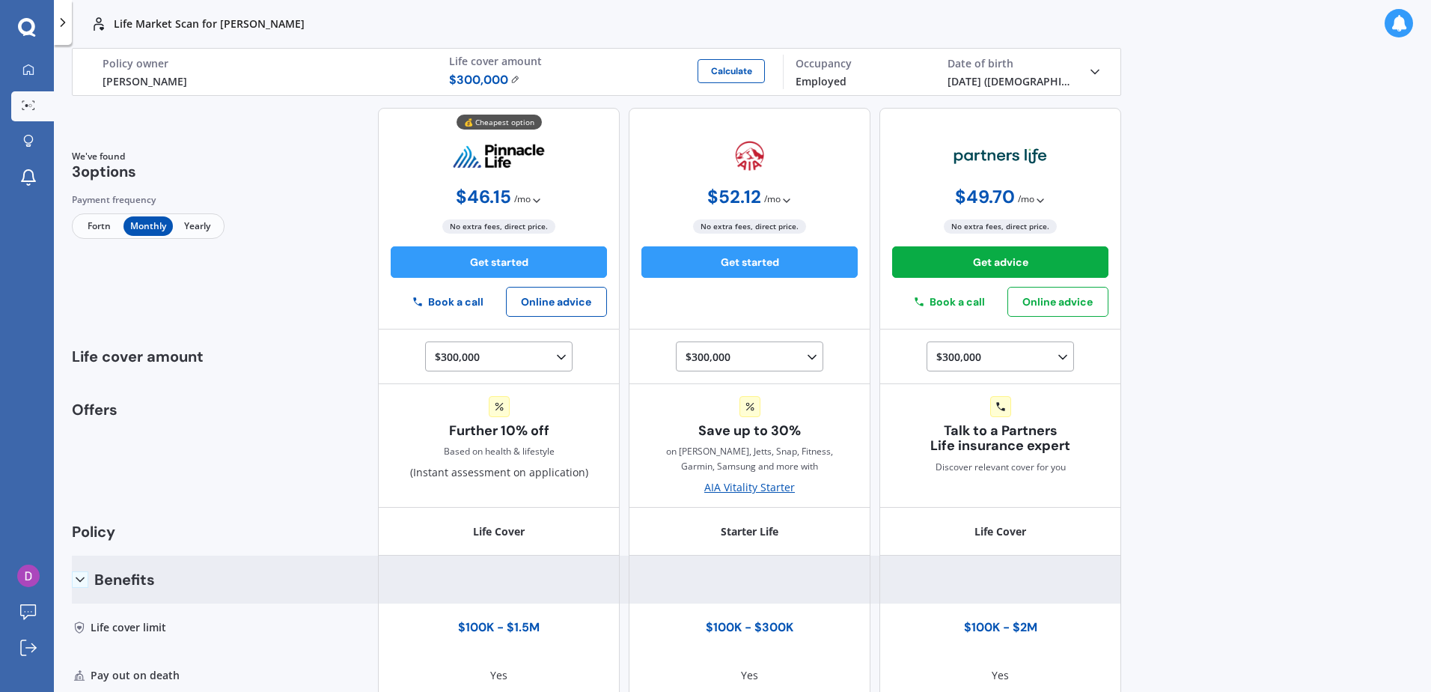
drag, startPoint x: 1136, startPoint y: 209, endPoint x: 1130, endPoint y: 240, distance: 31.1
click at [1130, 240] on div "Life Market Scan for [PERSON_NAME] Life Market Scan for [PERSON_NAME] Life [PER…" at bounding box center [742, 346] width 1377 height 692
click at [531, 200] on icon at bounding box center [537, 201] width 12 height 12
click at [199, 222] on span "Yearly" at bounding box center [197, 225] width 49 height 19
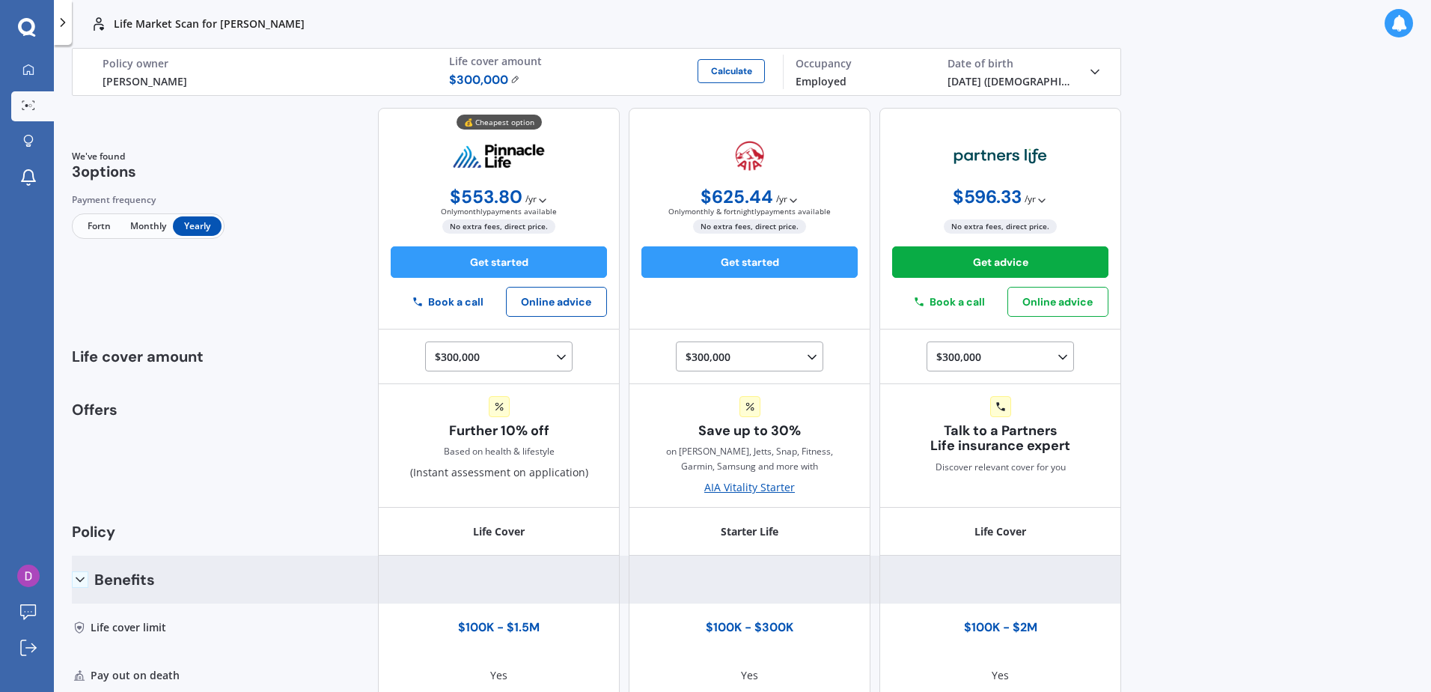
click at [159, 232] on span "Monthly" at bounding box center [148, 225] width 49 height 19
click at [198, 228] on span "Yearly" at bounding box center [197, 225] width 49 height 19
click at [145, 222] on span "Monthly" at bounding box center [148, 225] width 49 height 19
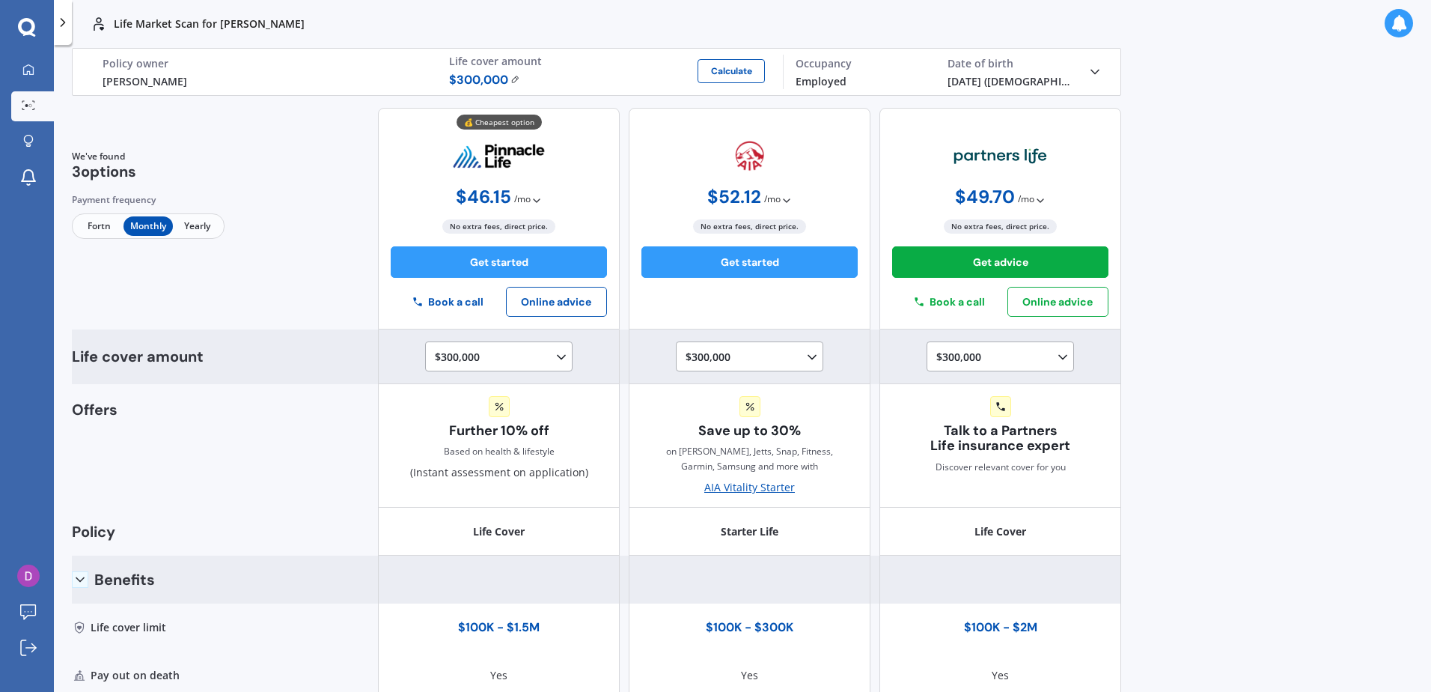
click at [526, 364] on div "$300,000 $100,000 $150,000 $200,000 $250,000 $300,000 $350,000 $400,000 $500,00…" at bounding box center [502, 357] width 134 height 18
click at [480, 458] on span "$1,000,000" at bounding box center [475, 462] width 54 height 14
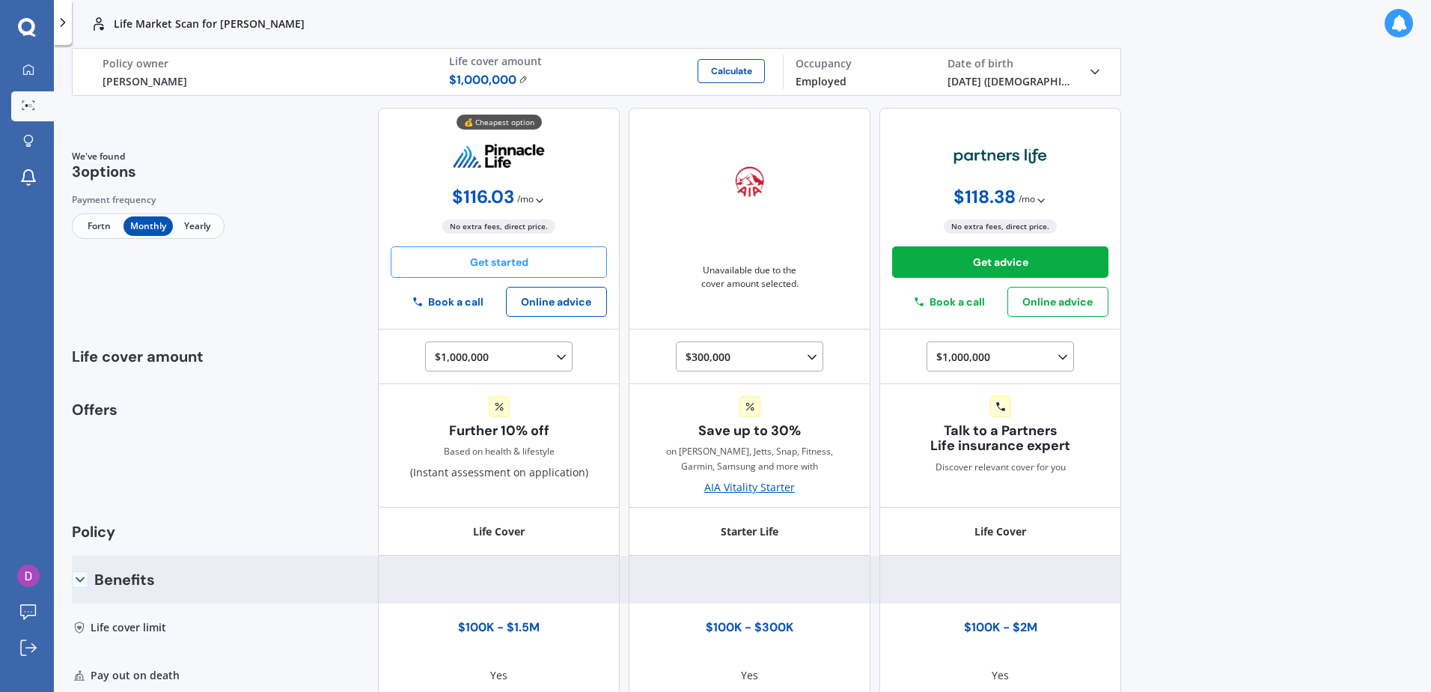
click at [496, 258] on button "Get started" at bounding box center [499, 261] width 216 height 31
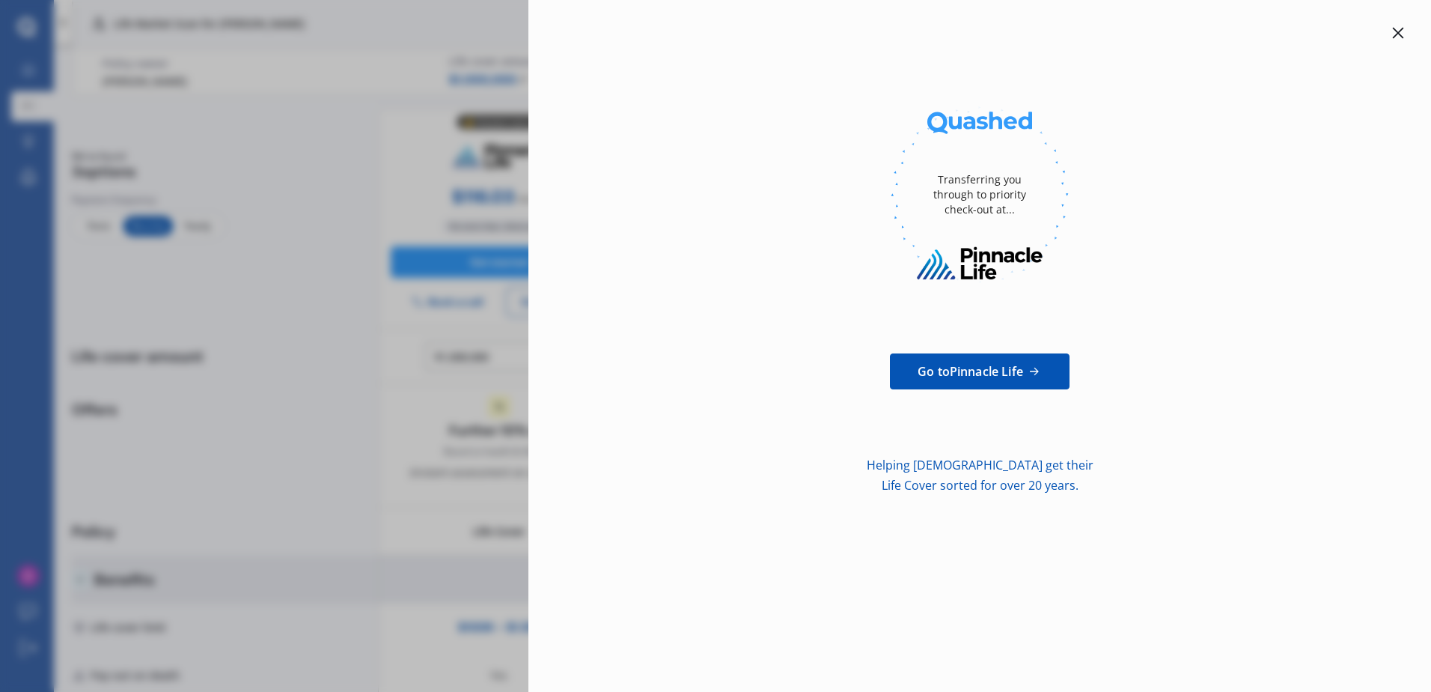
click at [936, 365] on span "Go to Pinnacle Life" at bounding box center [971, 371] width 106 height 18
